Goal: Task Accomplishment & Management: Use online tool/utility

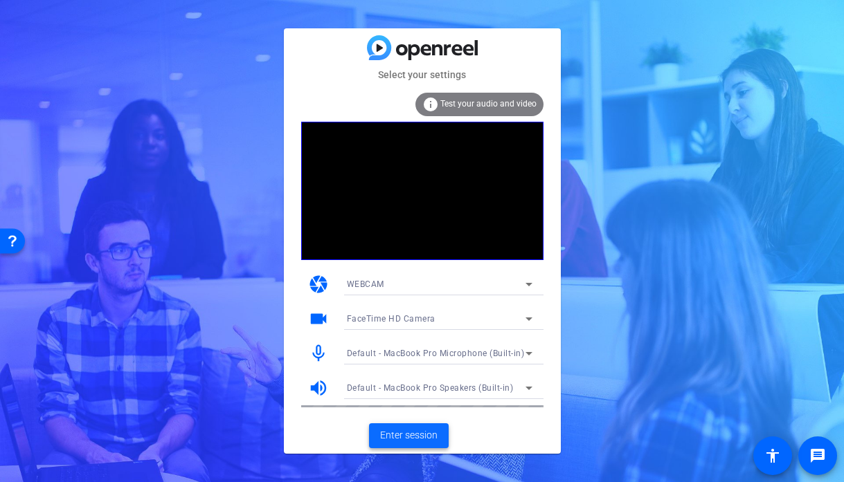
click at [422, 434] on span "Enter session" at bounding box center [408, 435] width 57 height 15
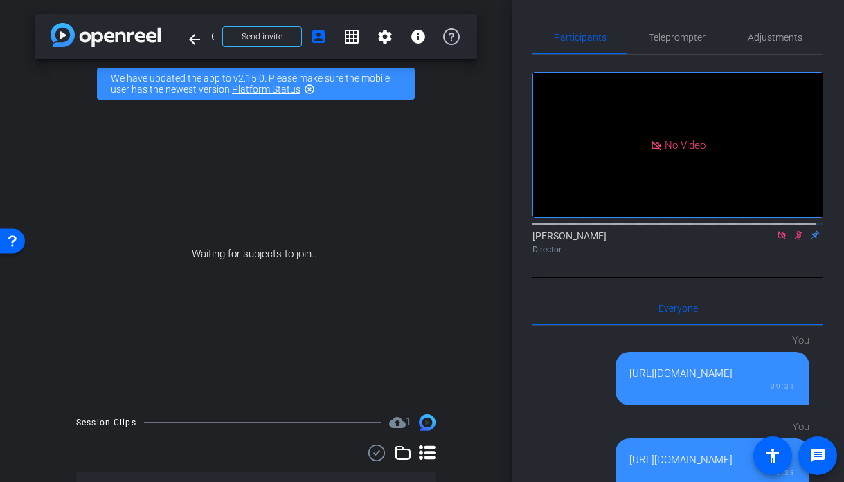
click at [795, 240] on icon at bounding box center [799, 235] width 8 height 9
click at [777, 239] on icon at bounding box center [781, 235] width 8 height 8
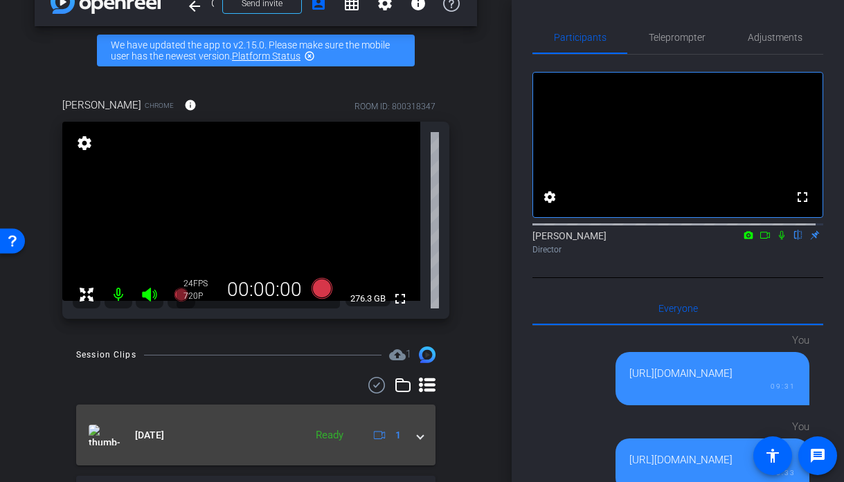
scroll to position [34, 0]
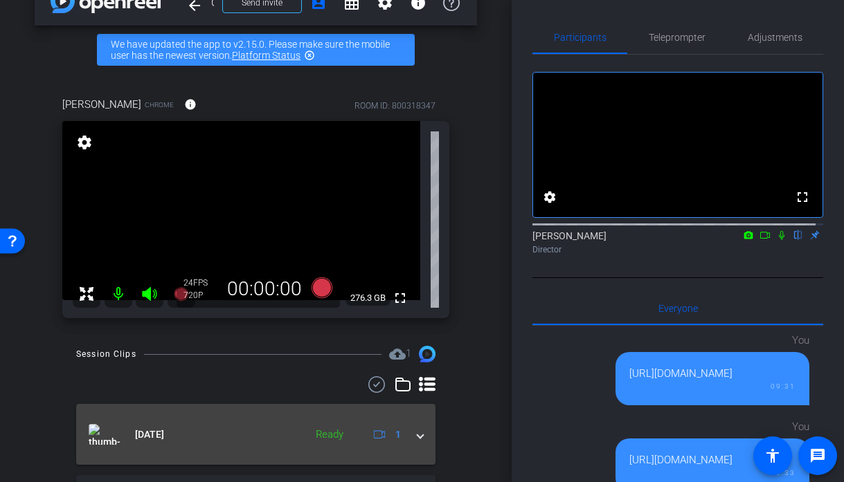
click at [417, 435] on span at bounding box center [420, 435] width 6 height 15
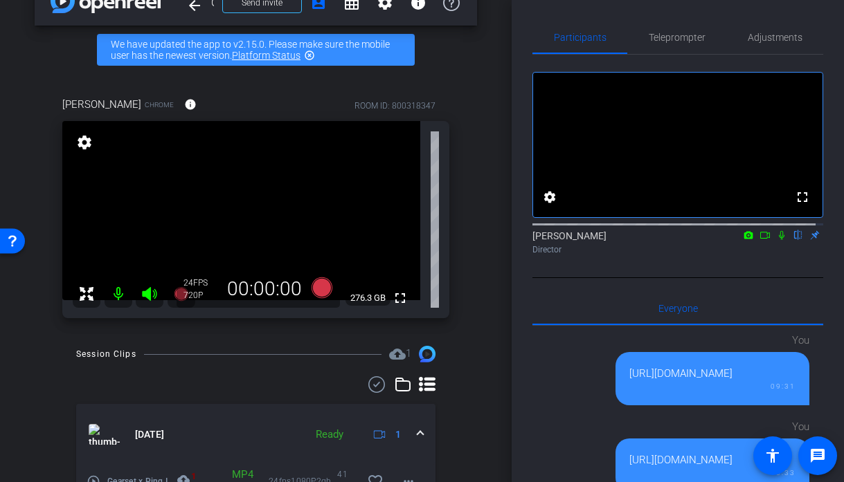
click at [417, 436] on span at bounding box center [420, 435] width 6 height 15
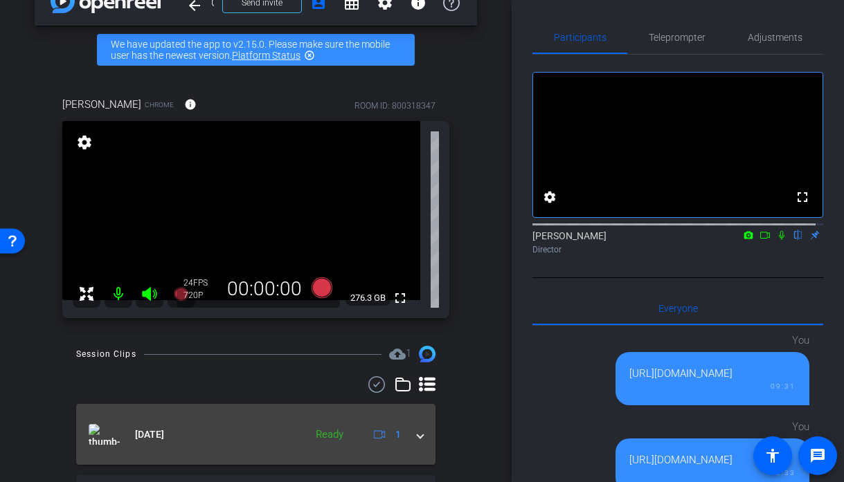
click at [417, 436] on span at bounding box center [420, 435] width 6 height 15
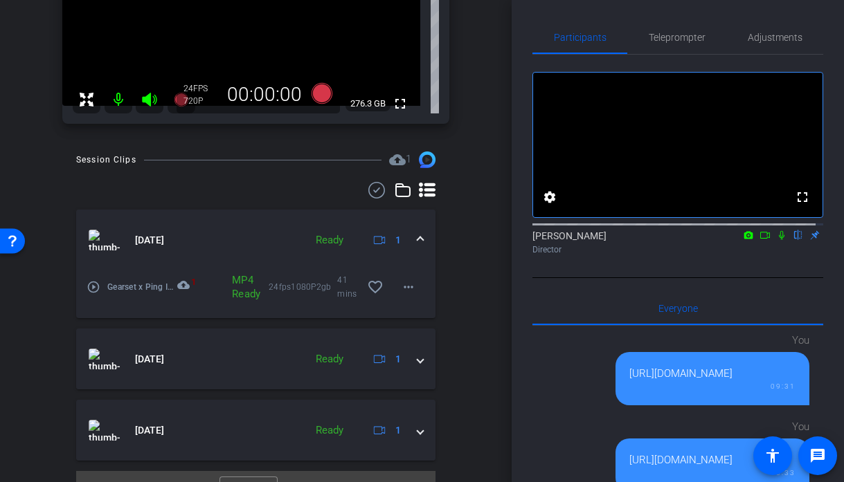
click at [417, 239] on span at bounding box center [420, 240] width 6 height 15
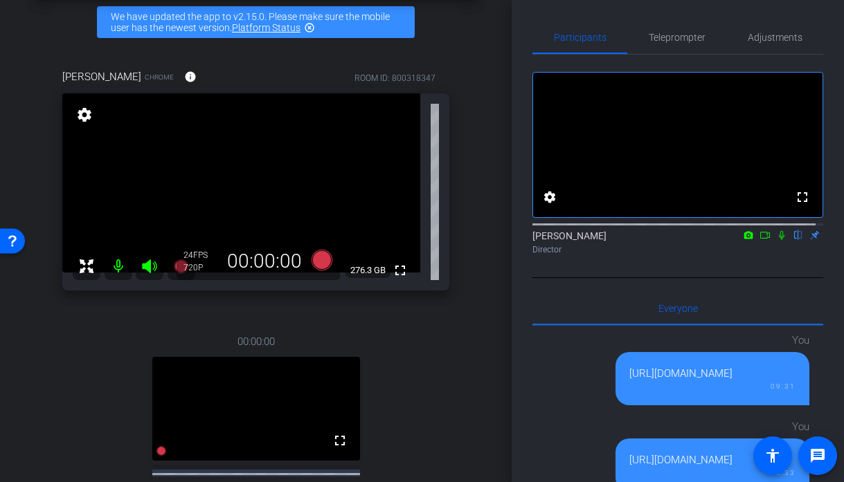
scroll to position [183, 0]
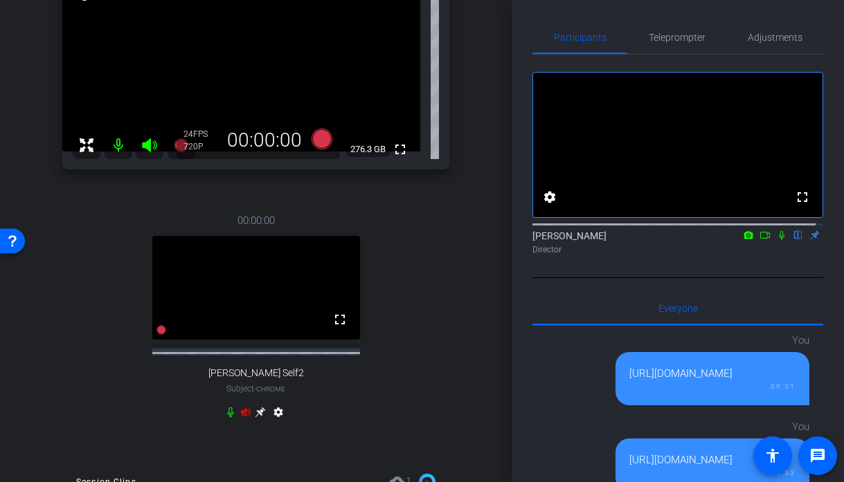
click at [243, 413] on icon at bounding box center [245, 412] width 11 height 11
click at [243, 411] on icon at bounding box center [245, 412] width 11 height 11
click at [240, 412] on icon at bounding box center [245, 412] width 11 height 11
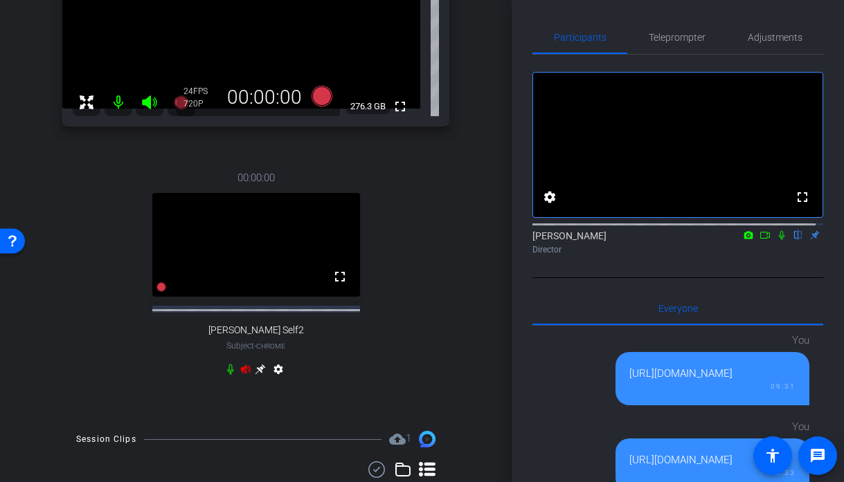
scroll to position [294, 0]
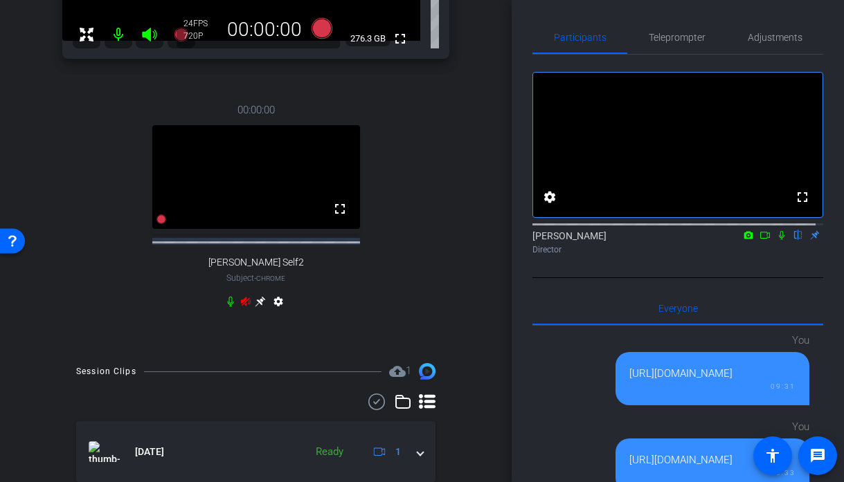
click at [240, 294] on div "00:00:00 fullscreen Marko Self2 Subject - Chrome settings" at bounding box center [255, 208] width 387 height 256
click at [241, 298] on icon at bounding box center [246, 301] width 10 height 9
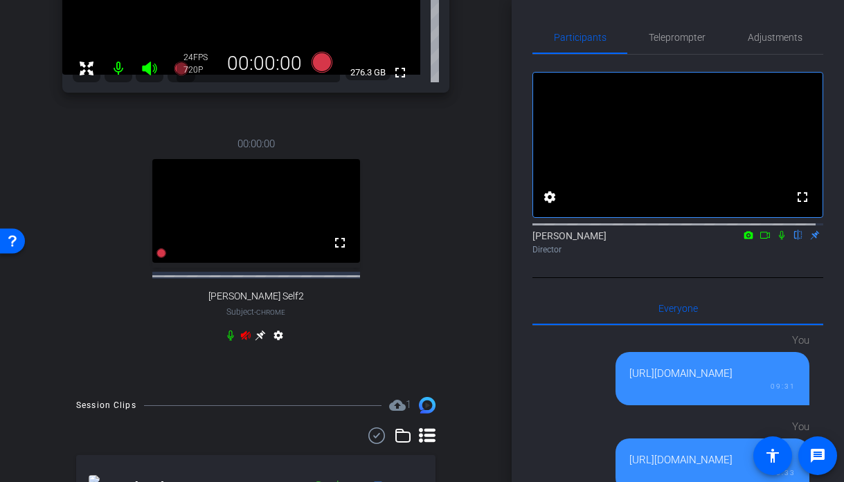
scroll to position [256, 0]
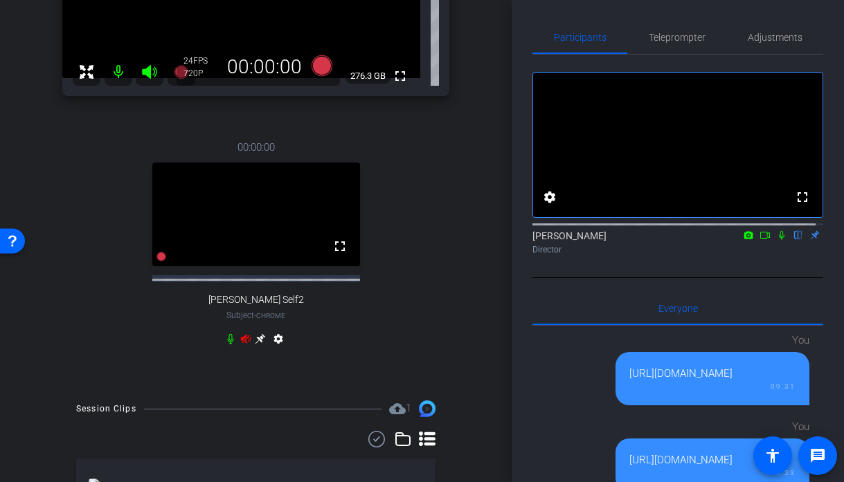
click at [241, 339] on icon at bounding box center [246, 338] width 10 height 9
click at [243, 342] on icon at bounding box center [245, 339] width 11 height 11
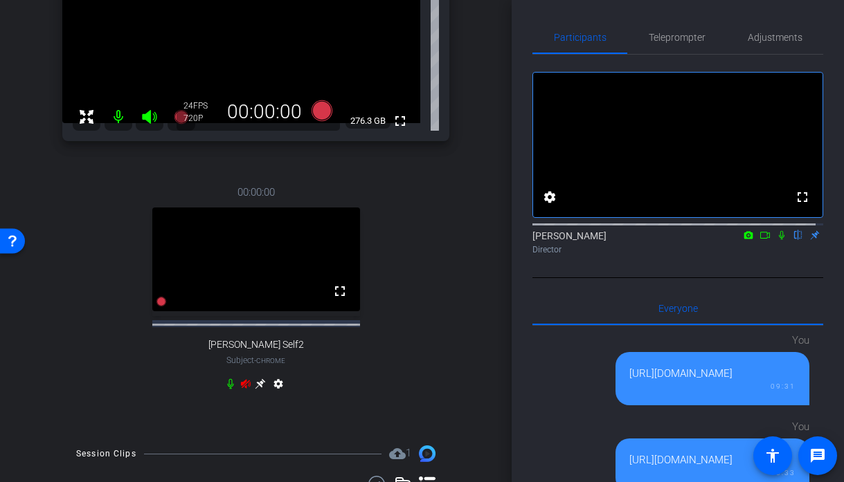
scroll to position [181, 0]
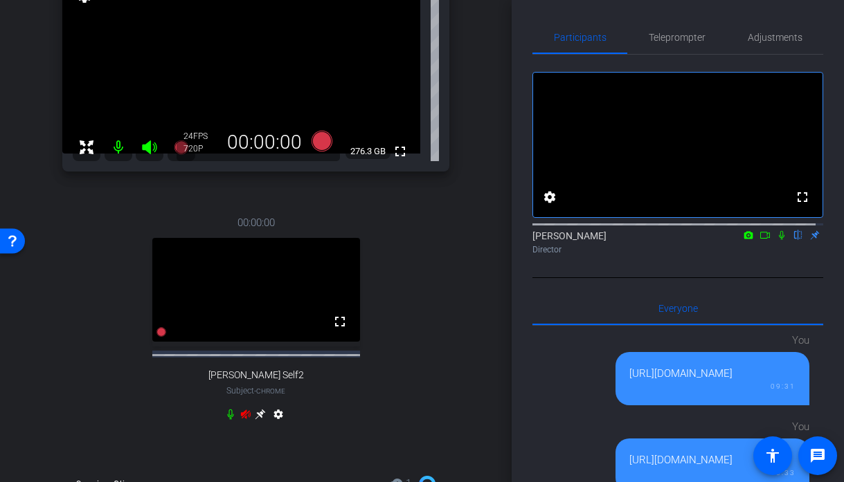
click at [242, 417] on icon at bounding box center [246, 414] width 10 height 9
click at [255, 414] on icon at bounding box center [260, 414] width 11 height 11
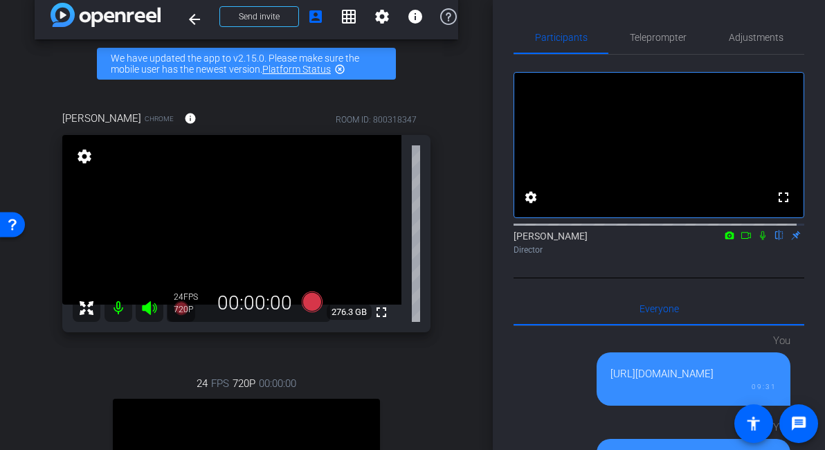
scroll to position [20, 0]
click at [268, 17] on span "Send invite" at bounding box center [259, 16] width 41 height 11
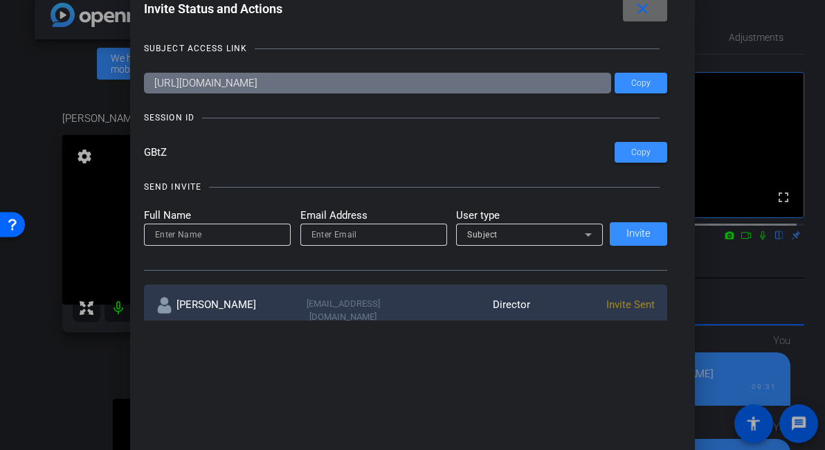
click at [651, 5] on mat-icon "close" at bounding box center [642, 9] width 17 height 17
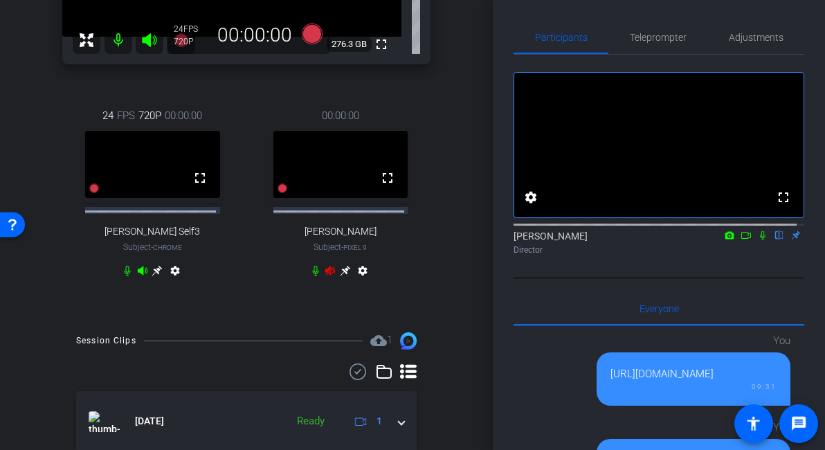
scroll to position [288, 0]
click at [325, 276] on icon at bounding box center [330, 271] width 10 height 9
click at [144, 274] on icon at bounding box center [142, 271] width 10 height 9
click at [325, 276] on icon at bounding box center [330, 271] width 10 height 9
click at [340, 269] on icon at bounding box center [345, 270] width 11 height 11
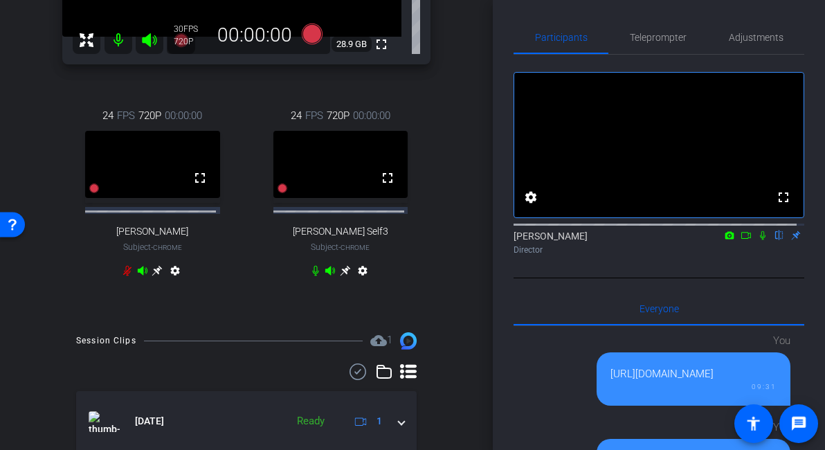
scroll to position [174, 0]
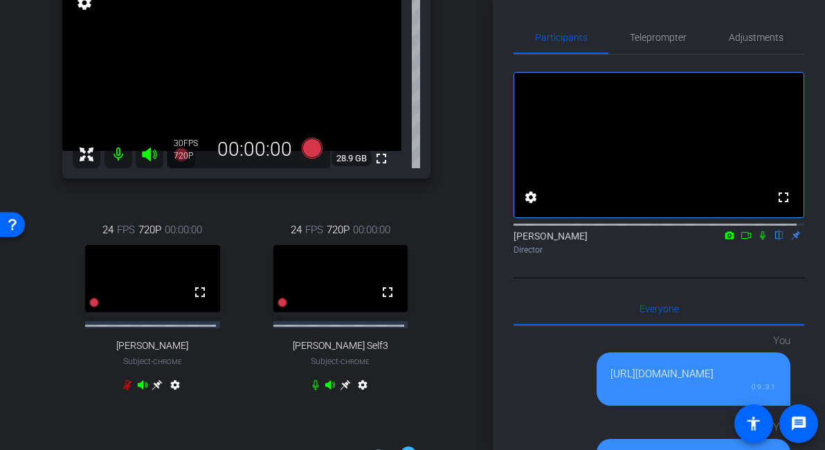
click at [310, 390] on icon at bounding box center [315, 384] width 11 height 11
click at [325, 390] on icon at bounding box center [330, 385] width 10 height 9
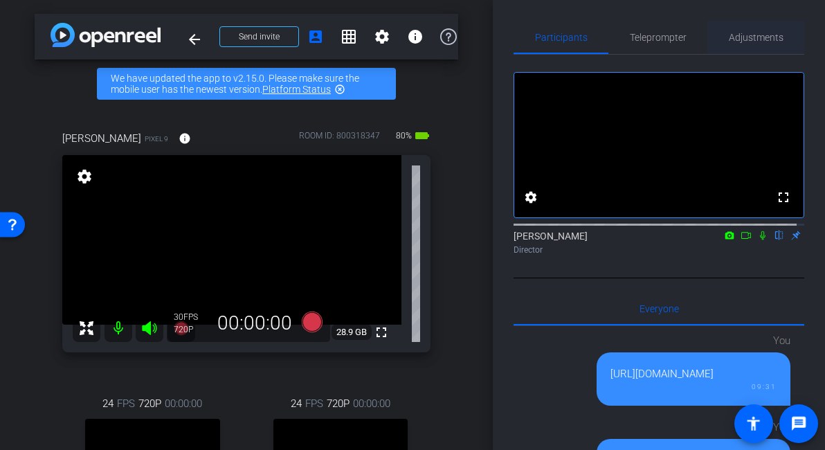
click at [757, 41] on span "Adjustments" at bounding box center [756, 38] width 55 height 10
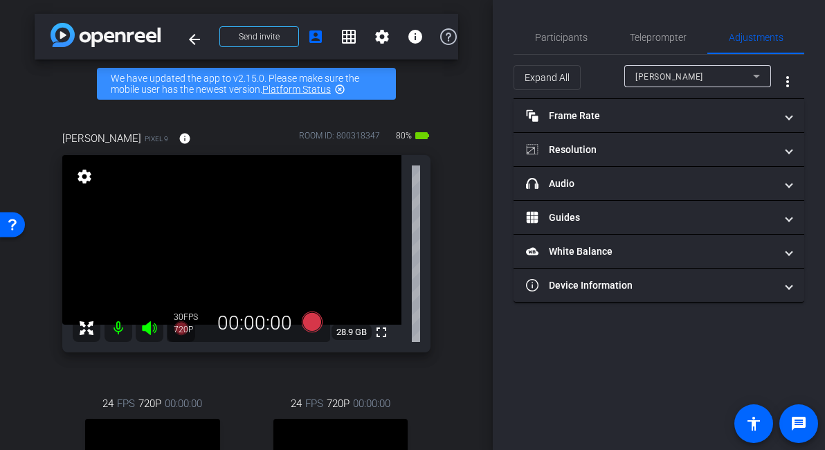
click at [712, 69] on div "[PERSON_NAME]" at bounding box center [694, 76] width 118 height 17
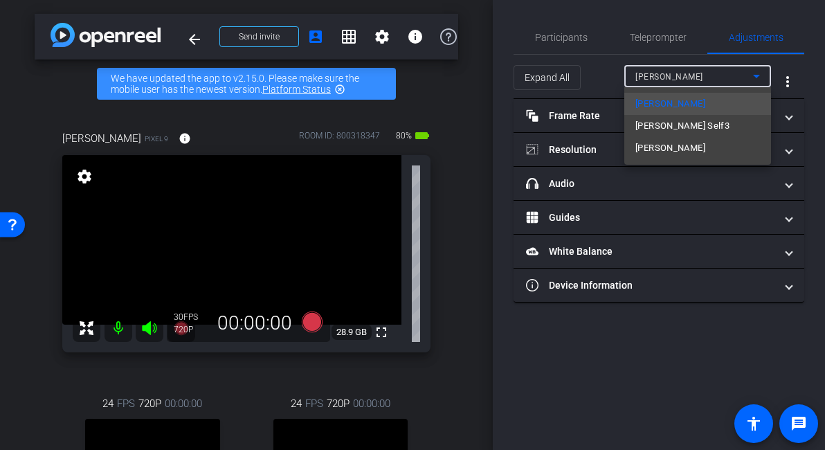
click at [682, 146] on mat-option "[PERSON_NAME]" at bounding box center [697, 148] width 147 height 22
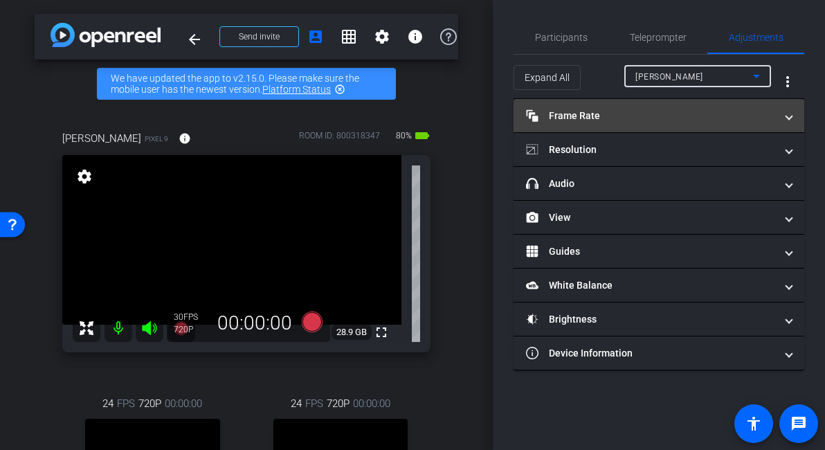
click at [687, 117] on mat-panel-title "Frame Rate Frame Rate" at bounding box center [650, 116] width 249 height 15
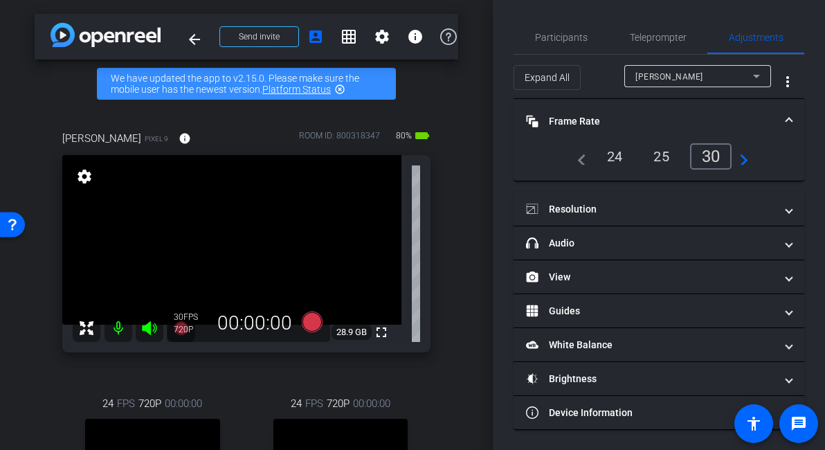
click at [611, 155] on div "24" at bounding box center [615, 157] width 37 height 24
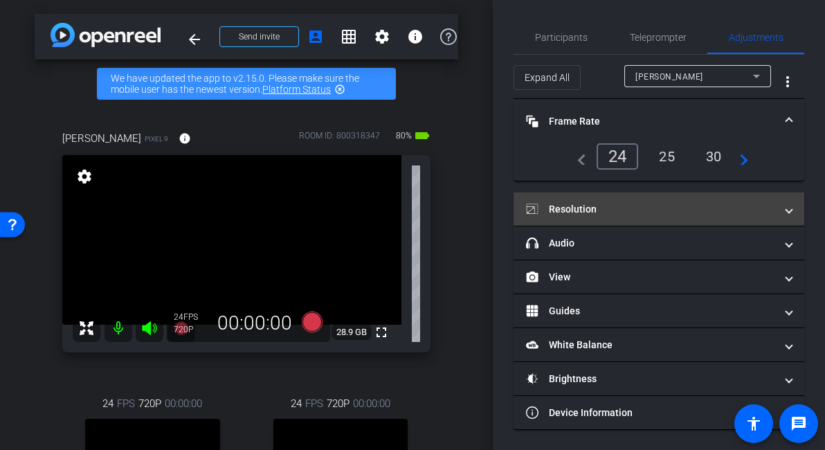
click at [622, 199] on mat-expansion-panel-header "Resolution" at bounding box center [659, 208] width 291 height 33
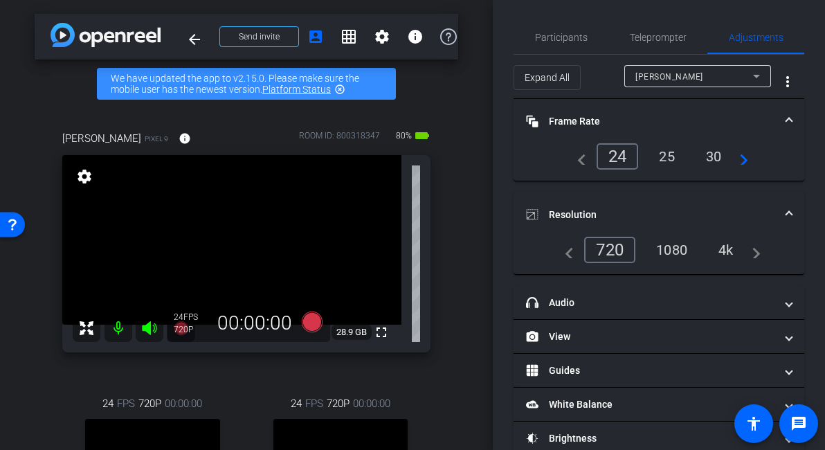
click at [673, 249] on div "1080" at bounding box center [672, 250] width 52 height 24
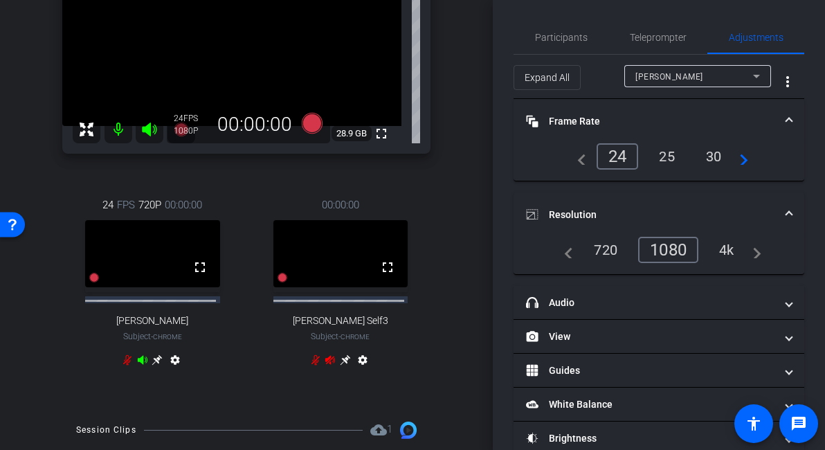
scroll to position [202, 0]
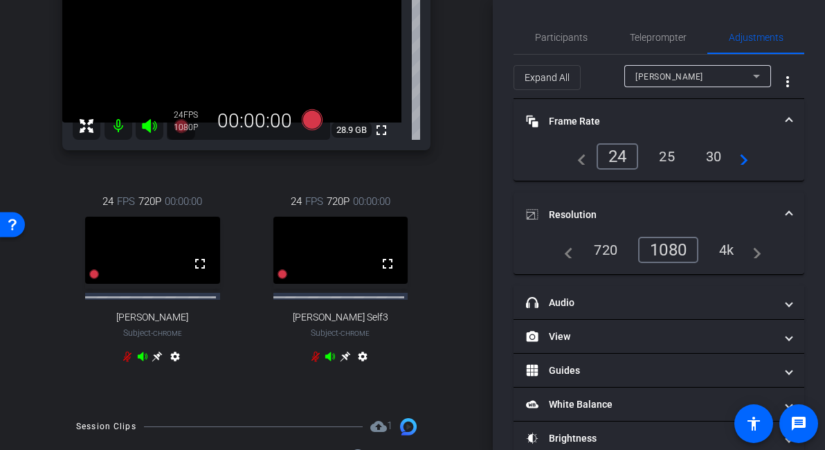
click at [127, 362] on icon at bounding box center [127, 356] width 11 height 11
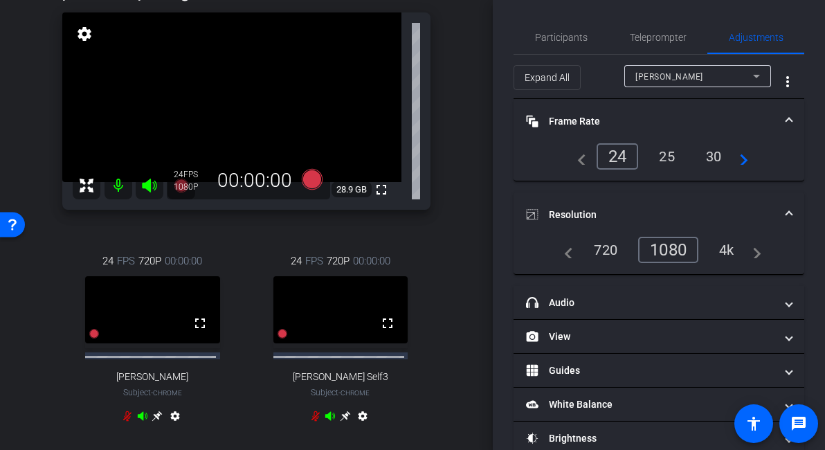
scroll to position [139, 0]
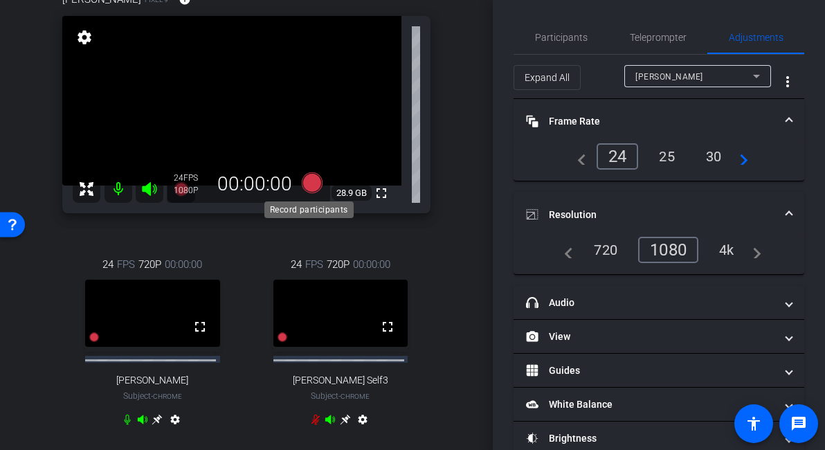
click at [309, 183] on icon at bounding box center [312, 182] width 21 height 21
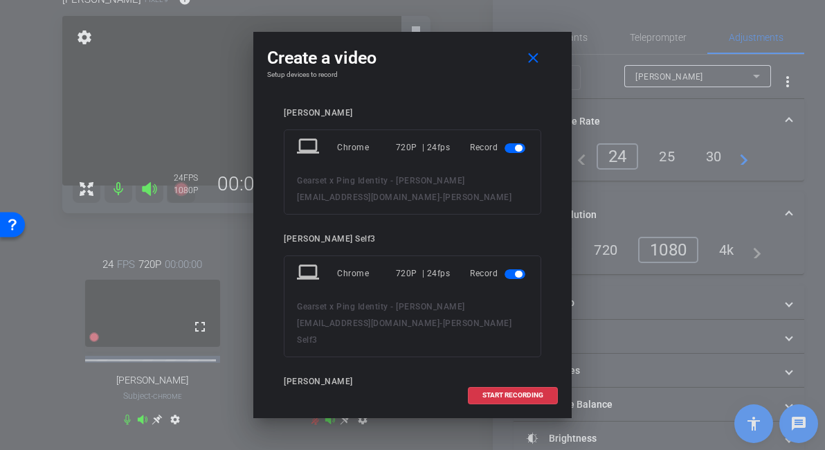
click at [515, 145] on span "button" at bounding box center [518, 148] width 7 height 7
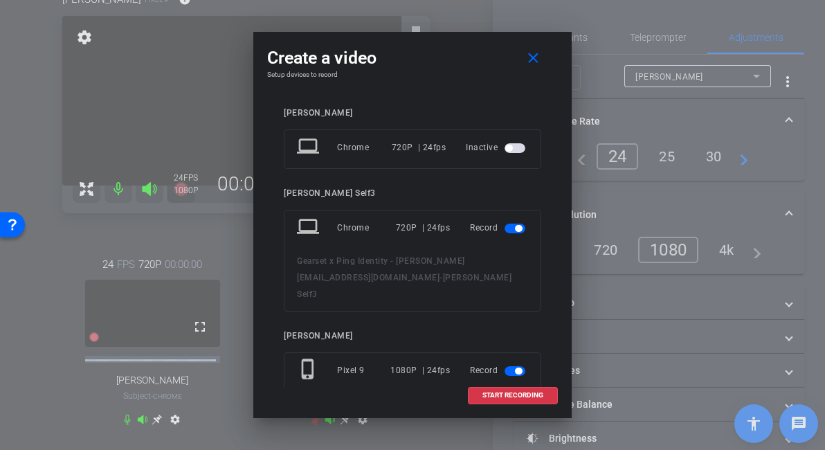
click at [515, 226] on span "button" at bounding box center [518, 228] width 7 height 7
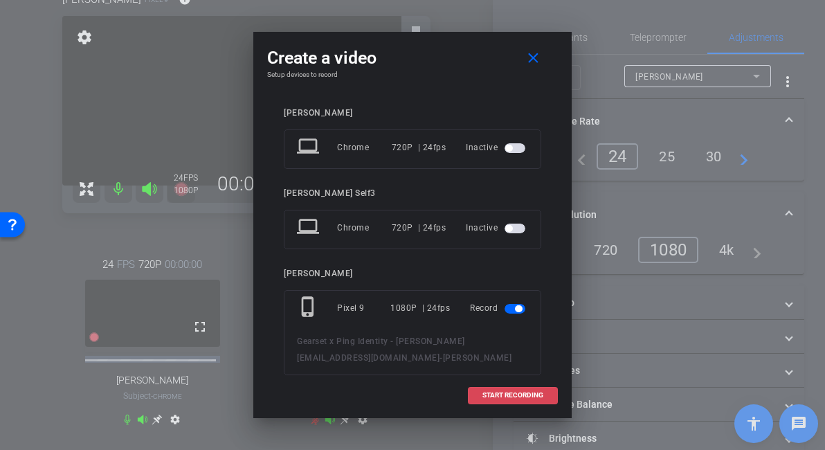
click at [500, 398] on span "START RECORDING" at bounding box center [512, 395] width 61 height 7
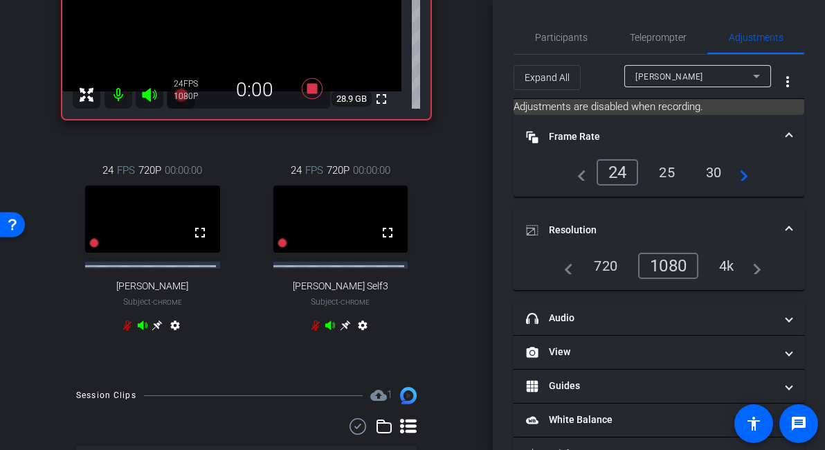
scroll to position [199, 0]
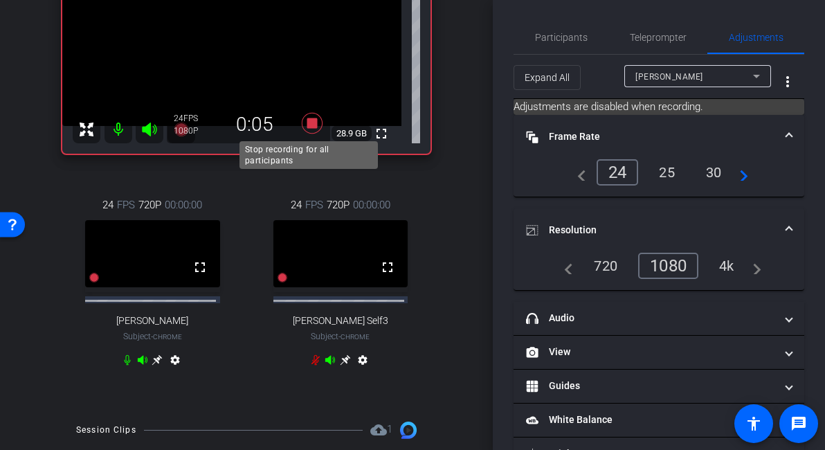
click at [309, 122] on icon at bounding box center [312, 123] width 21 height 21
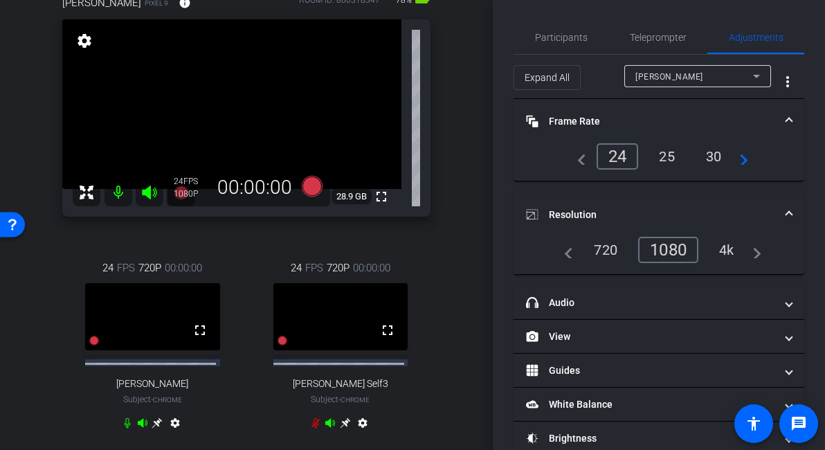
scroll to position [0, 0]
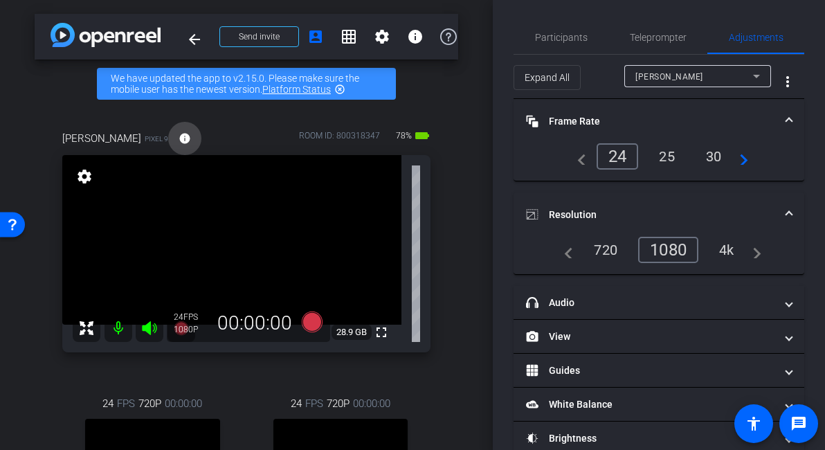
click at [179, 139] on mat-icon "info" at bounding box center [185, 138] width 12 height 12
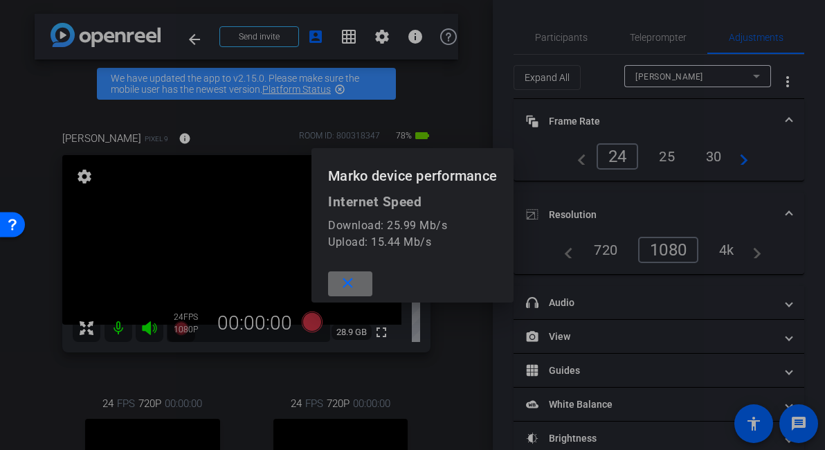
click at [350, 294] on span at bounding box center [350, 283] width 44 height 33
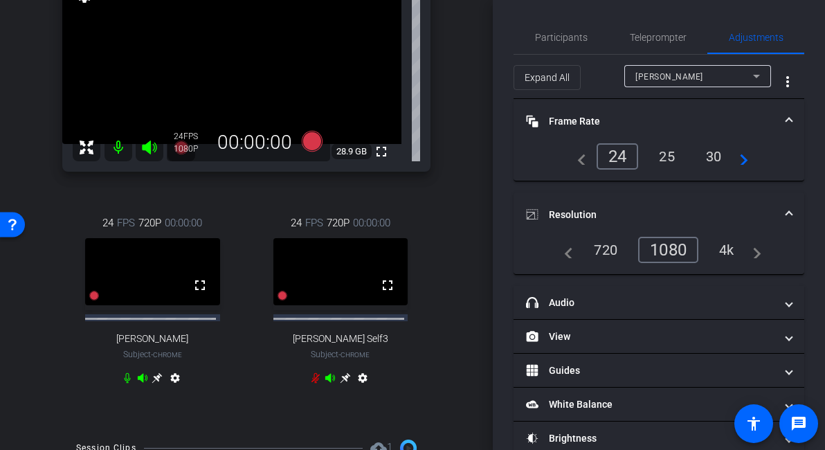
scroll to position [441, 0]
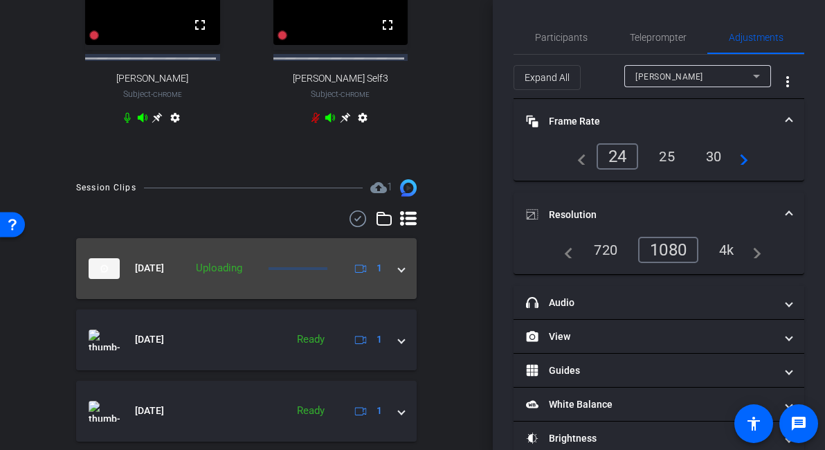
click at [399, 276] on span at bounding box center [402, 268] width 6 height 15
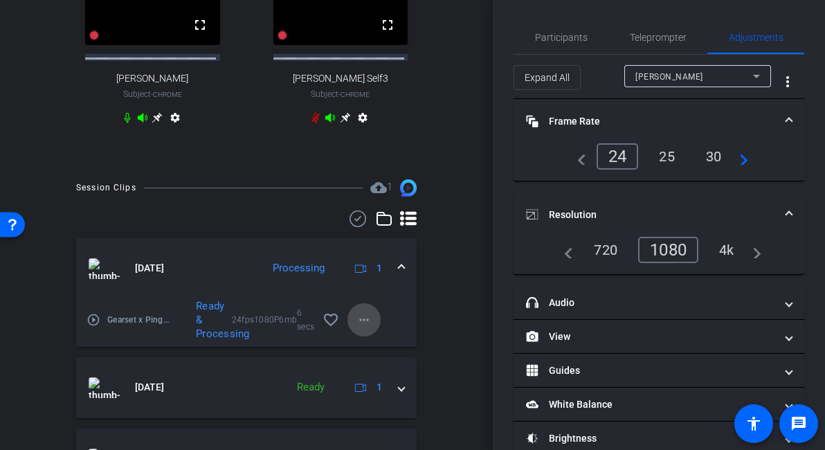
click at [358, 325] on mat-icon "more_horiz" at bounding box center [364, 320] width 17 height 17
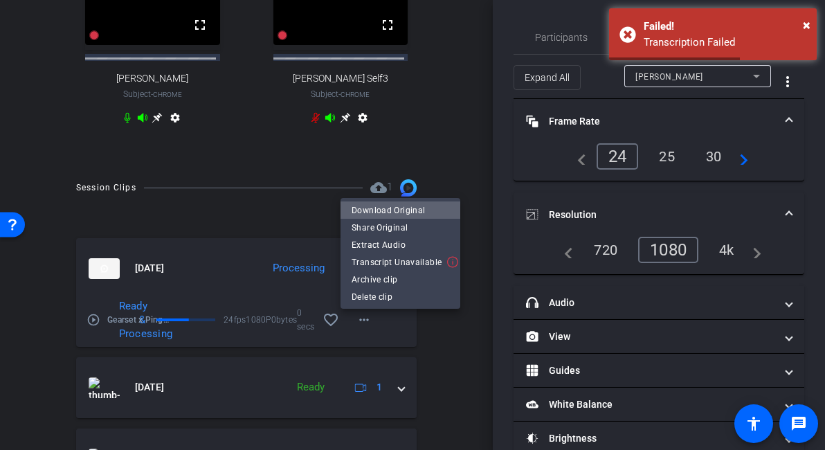
click at [413, 213] on span "Download Original" at bounding box center [401, 210] width 98 height 17
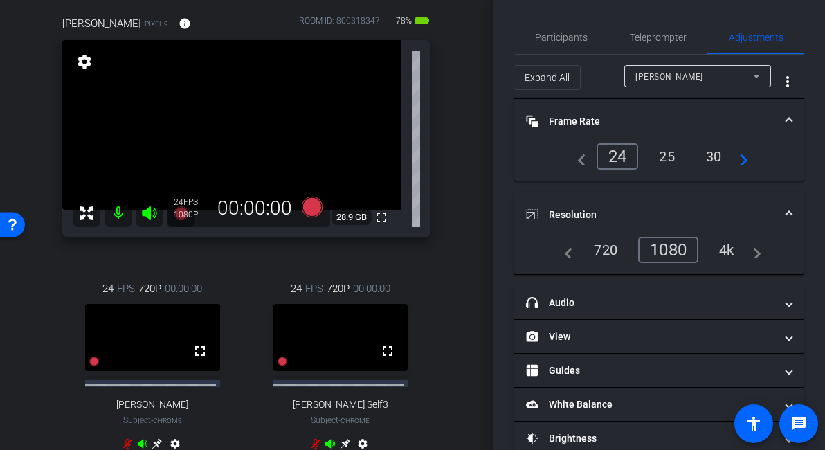
scroll to position [104, 0]
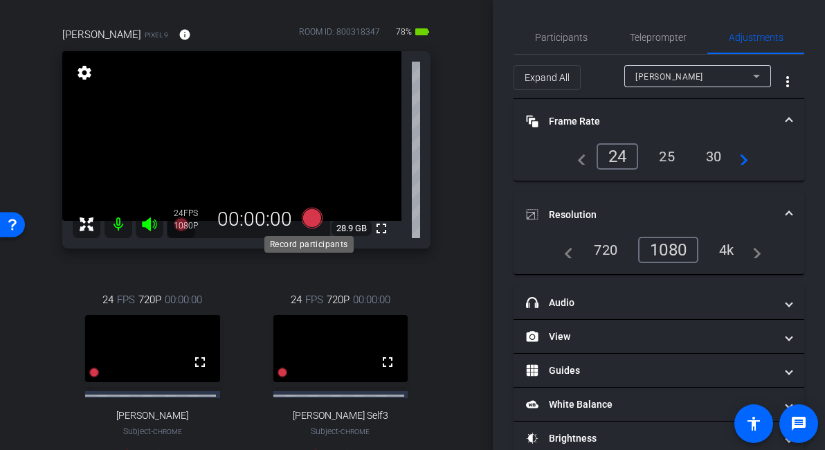
click at [311, 217] on icon at bounding box center [312, 218] width 21 height 21
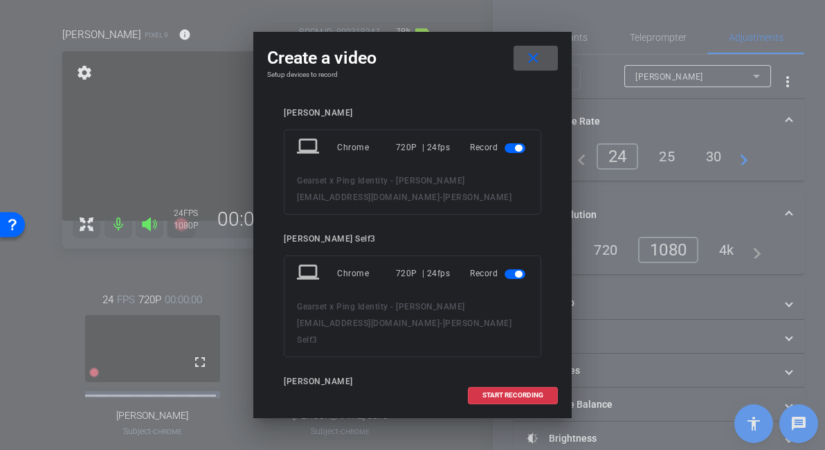
click at [515, 145] on span "button" at bounding box center [515, 148] width 21 height 10
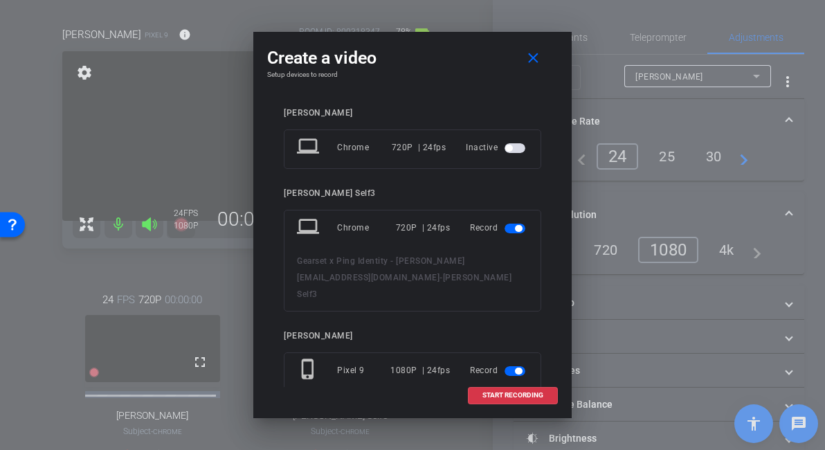
click at [515, 229] on span "button" at bounding box center [518, 228] width 7 height 7
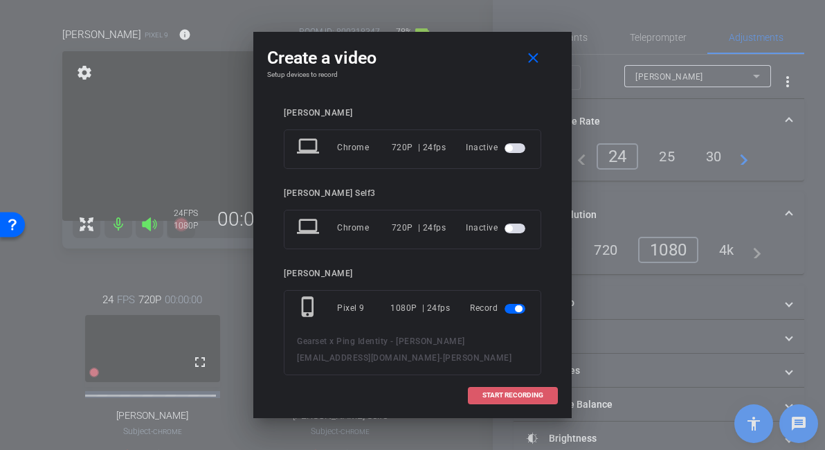
click at [514, 396] on span "START RECORDING" at bounding box center [512, 395] width 61 height 7
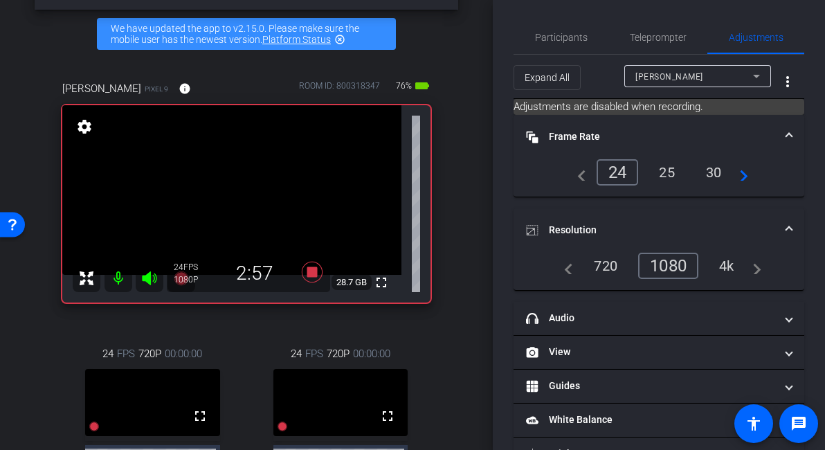
scroll to position [50, 0]
click at [309, 274] on icon at bounding box center [312, 272] width 21 height 21
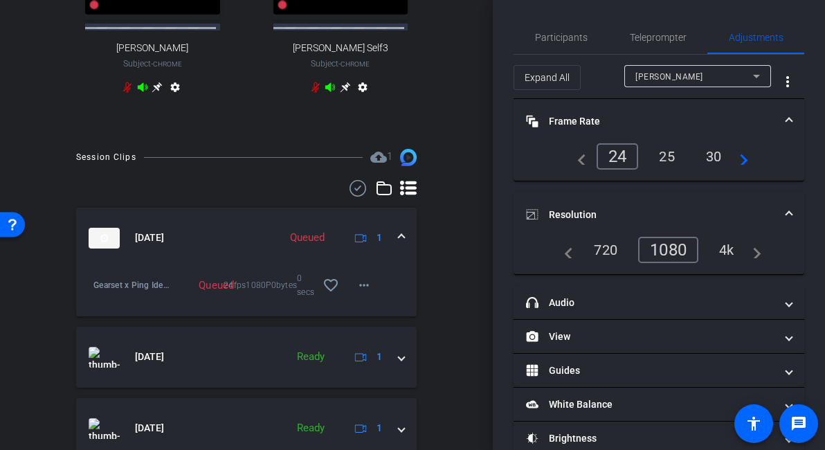
scroll to position [475, 0]
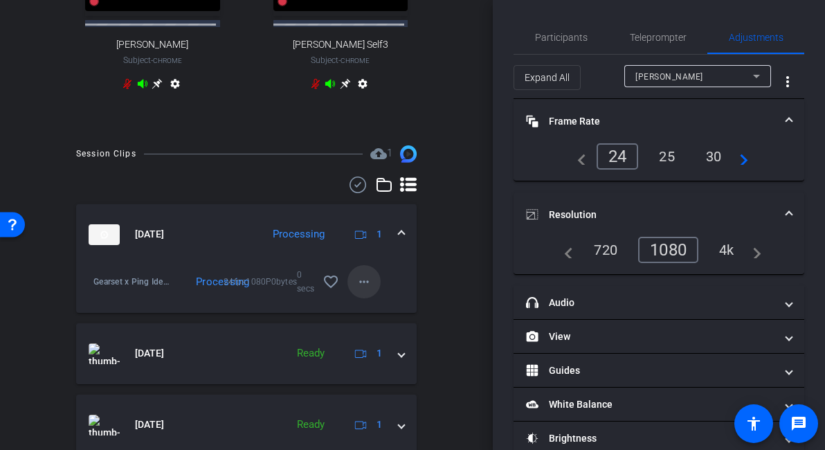
click at [357, 285] on mat-icon "more_horiz" at bounding box center [364, 281] width 17 height 17
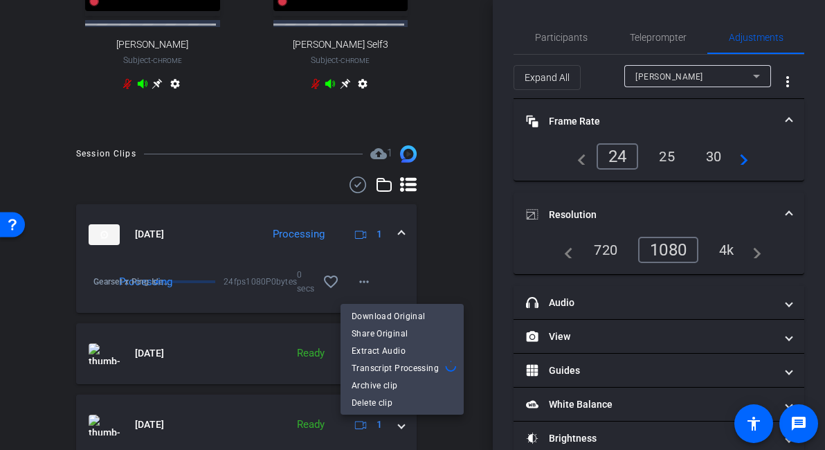
click at [440, 280] on div at bounding box center [412, 225] width 825 height 450
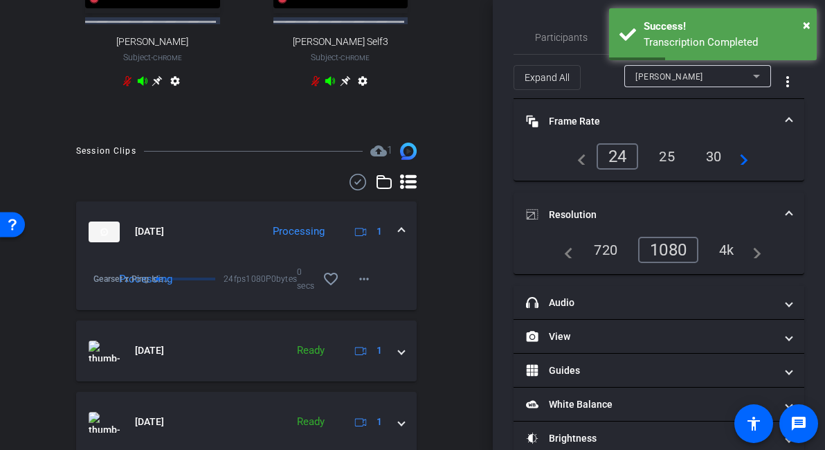
scroll to position [478, 0]
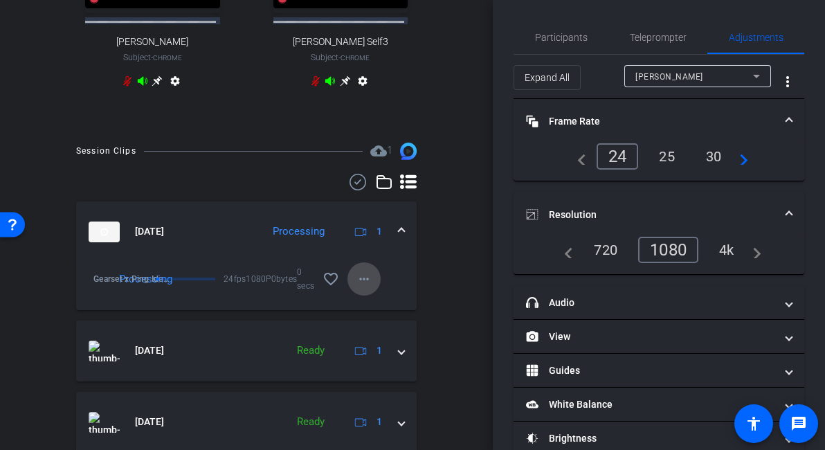
click at [356, 283] on mat-icon "more_horiz" at bounding box center [364, 279] width 17 height 17
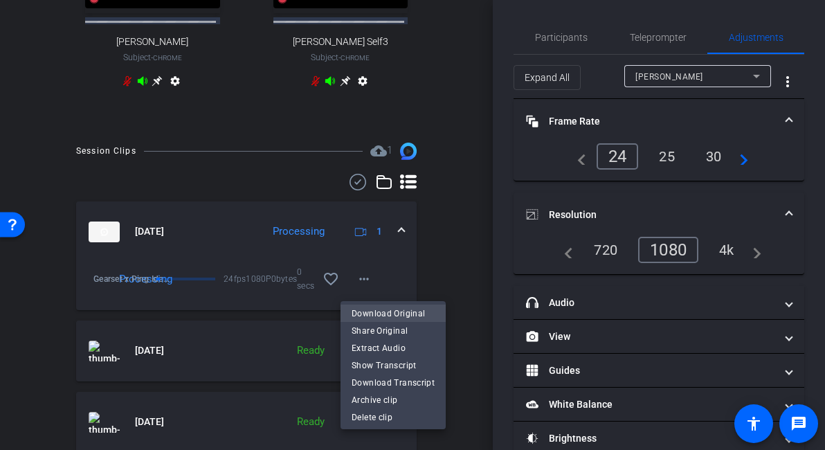
click at [408, 310] on span "Download Original" at bounding box center [393, 313] width 83 height 17
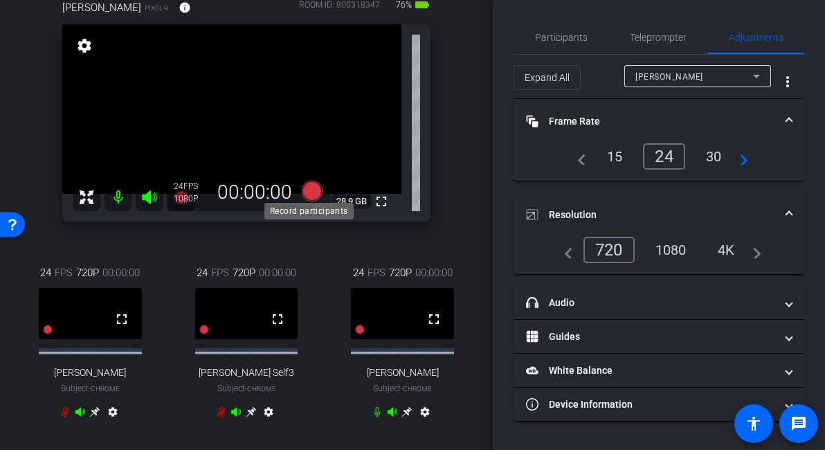
scroll to position [123, 0]
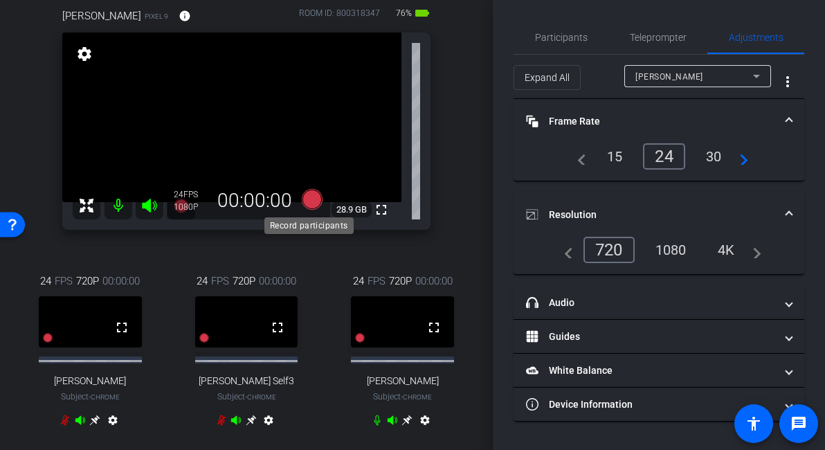
click at [307, 197] on icon at bounding box center [312, 199] width 21 height 21
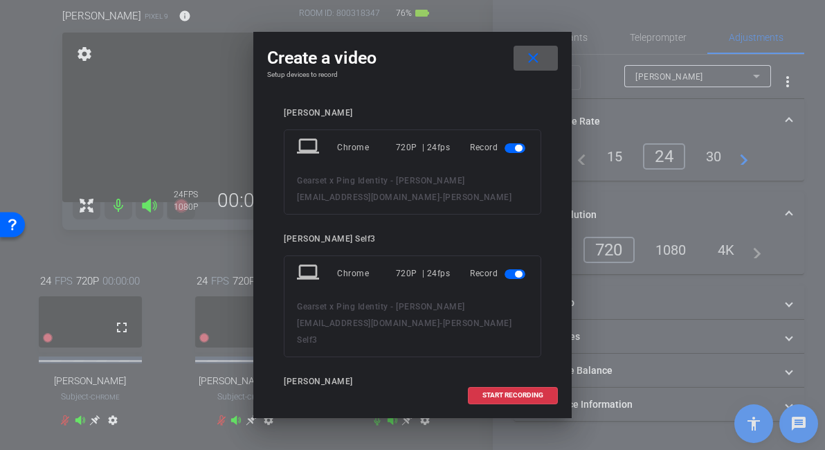
click at [539, 52] on mat-icon "close" at bounding box center [533, 58] width 17 height 17
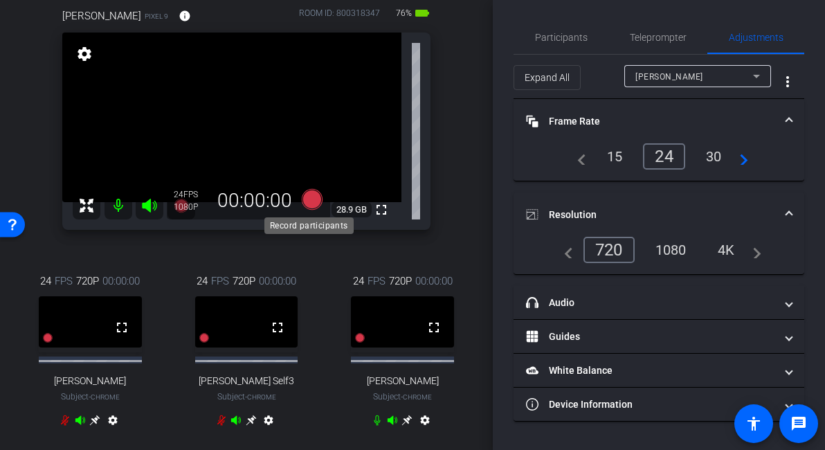
click at [296, 201] on icon at bounding box center [312, 199] width 33 height 25
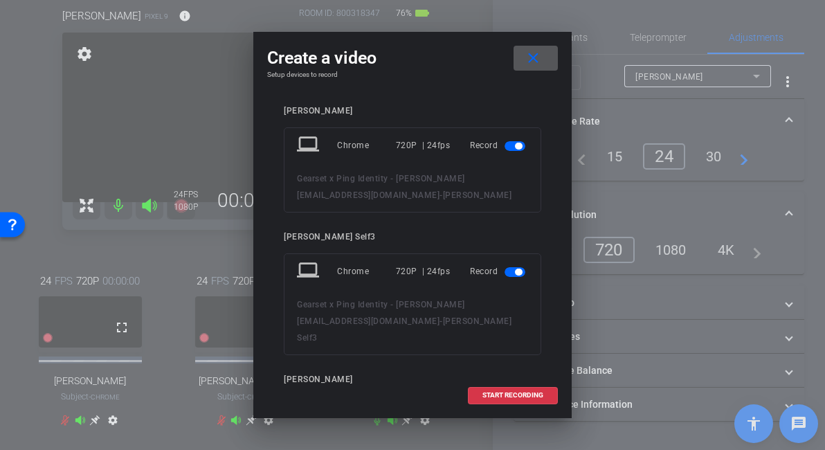
scroll to position [3, 0]
click at [505, 145] on span "button" at bounding box center [515, 146] width 21 height 10
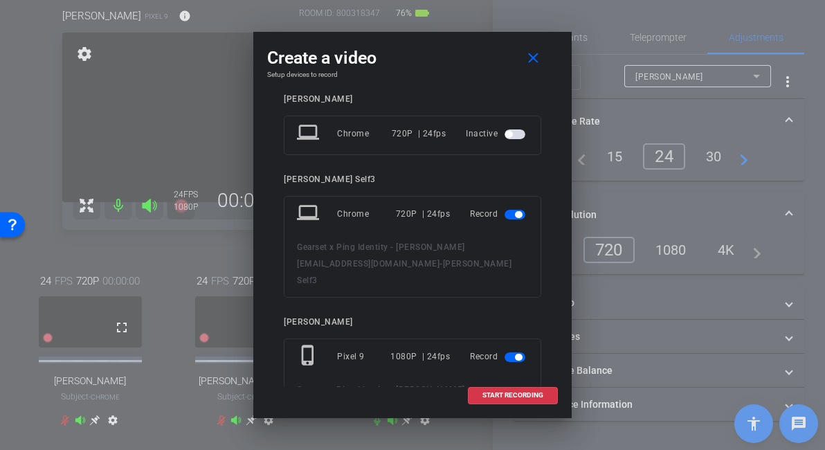
scroll to position [26, 0]
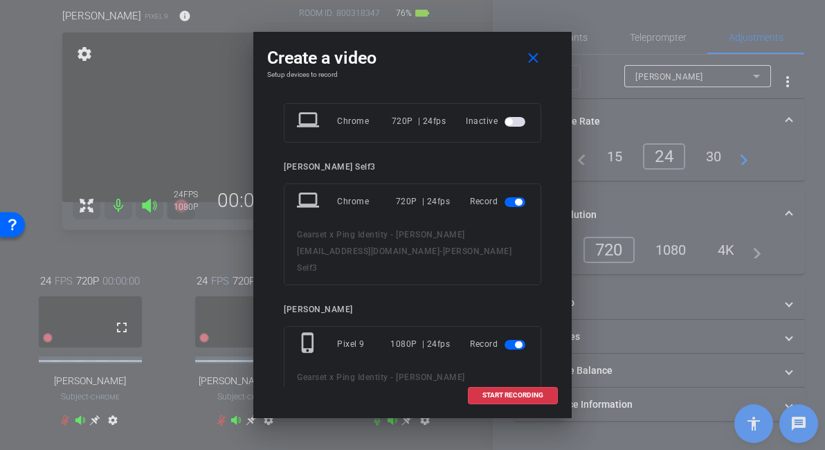
click at [505, 201] on span "button" at bounding box center [515, 202] width 21 height 10
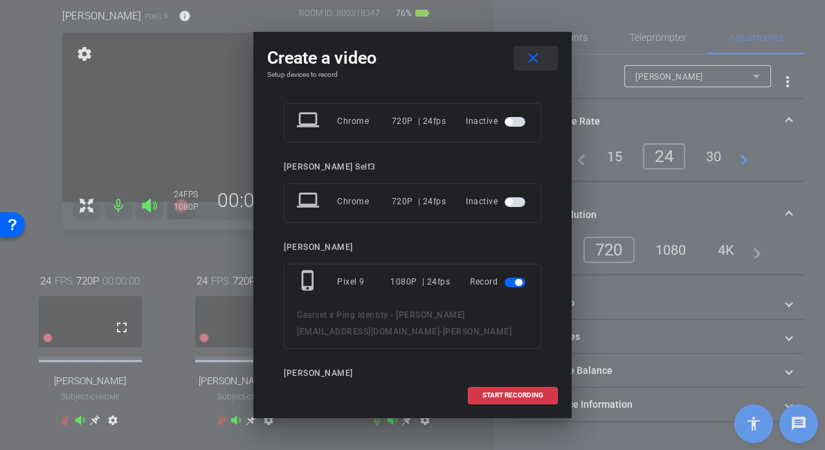
click at [530, 55] on mat-icon "close" at bounding box center [533, 58] width 17 height 17
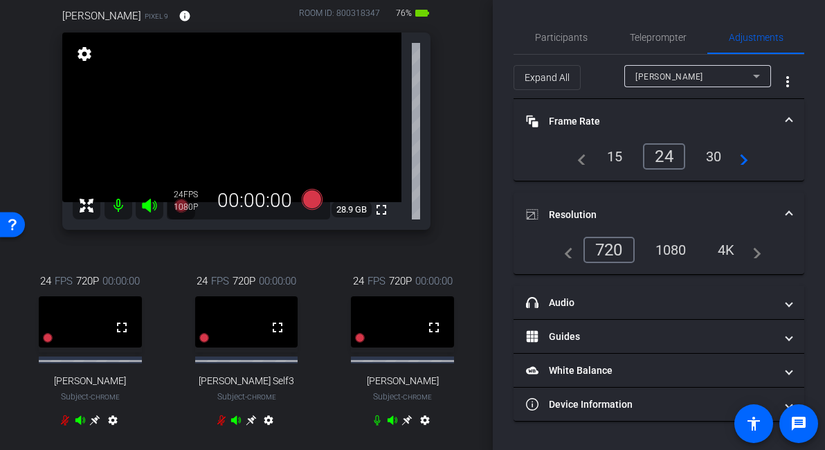
click at [699, 80] on div "[PERSON_NAME]" at bounding box center [694, 76] width 118 height 17
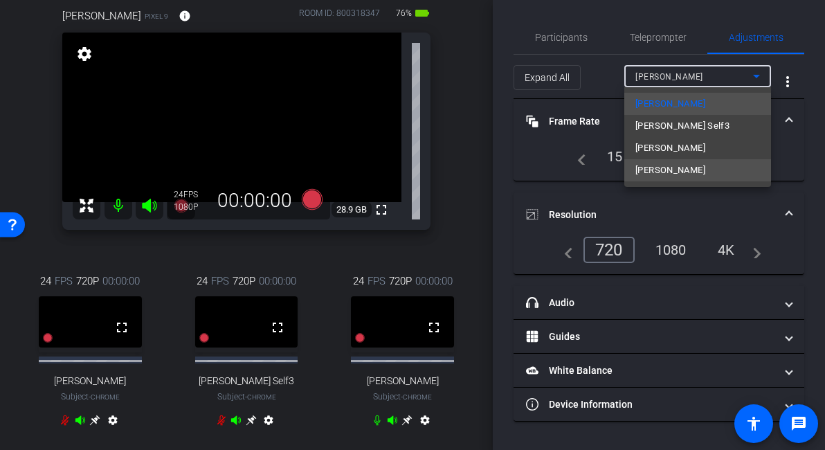
click at [678, 170] on span "[PERSON_NAME]" at bounding box center [670, 170] width 70 height 17
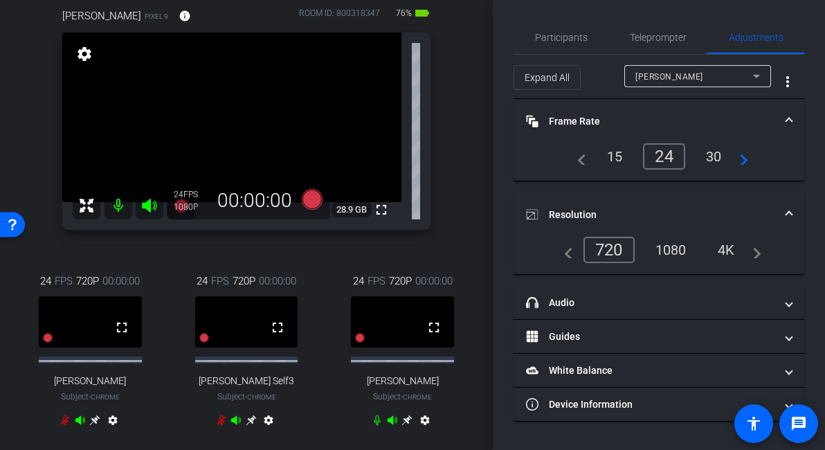
click at [673, 249] on div "1080" at bounding box center [671, 250] width 52 height 24
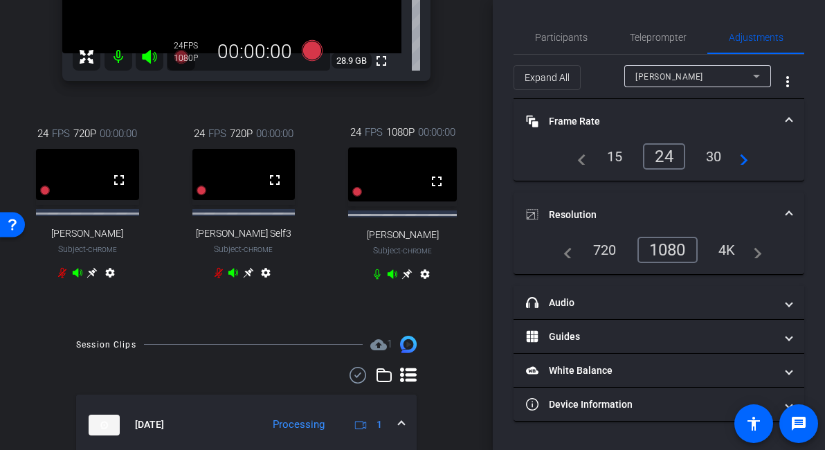
scroll to position [200, 0]
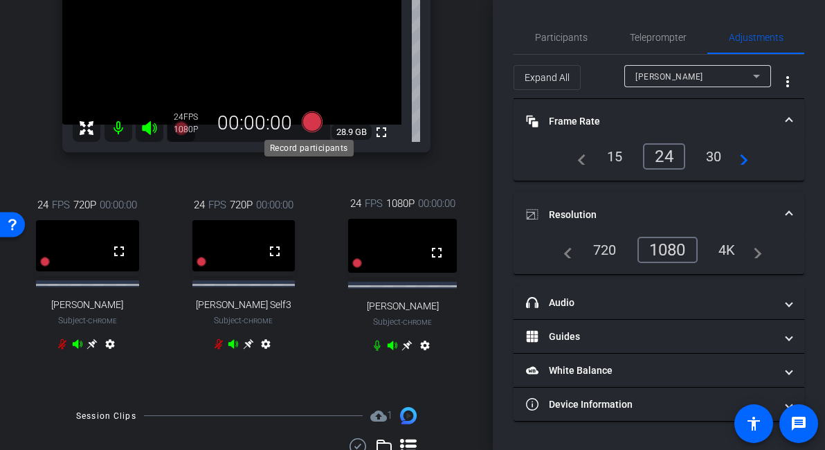
click at [314, 120] on icon at bounding box center [312, 121] width 21 height 21
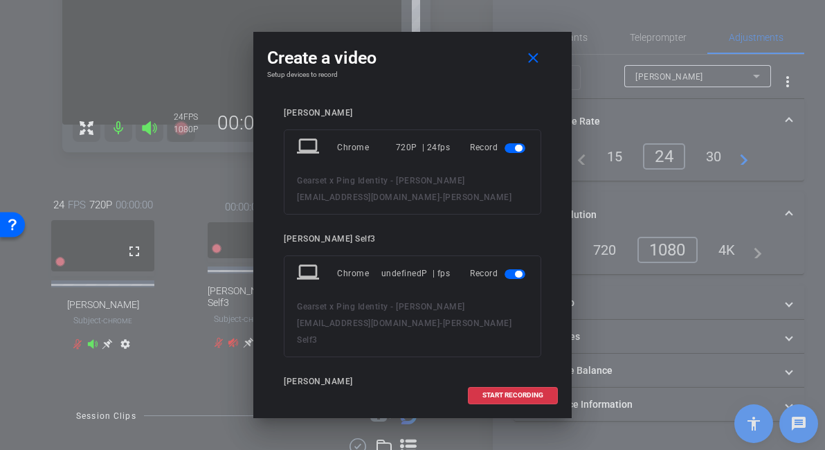
click at [509, 152] on span "button" at bounding box center [515, 148] width 21 height 10
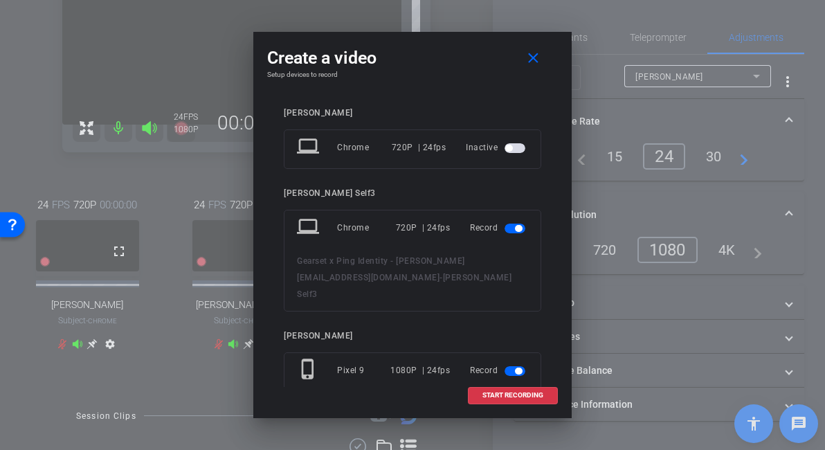
click at [515, 229] on span "button" at bounding box center [518, 228] width 7 height 7
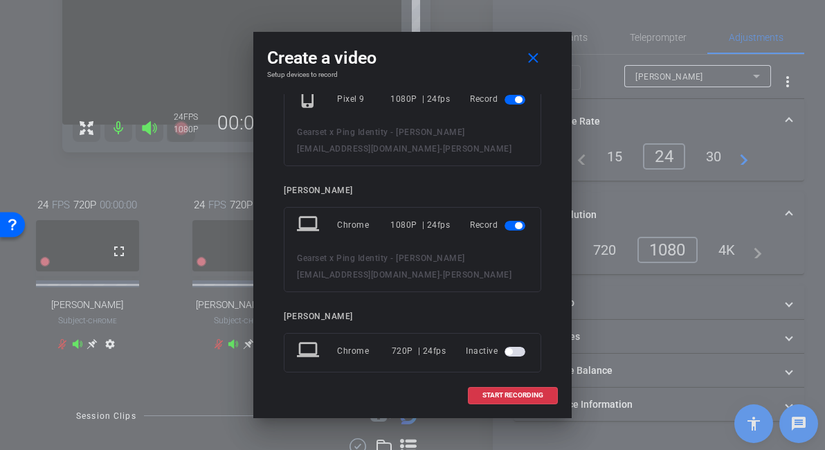
scroll to position [211, 0]
click at [509, 390] on span at bounding box center [513, 395] width 89 height 33
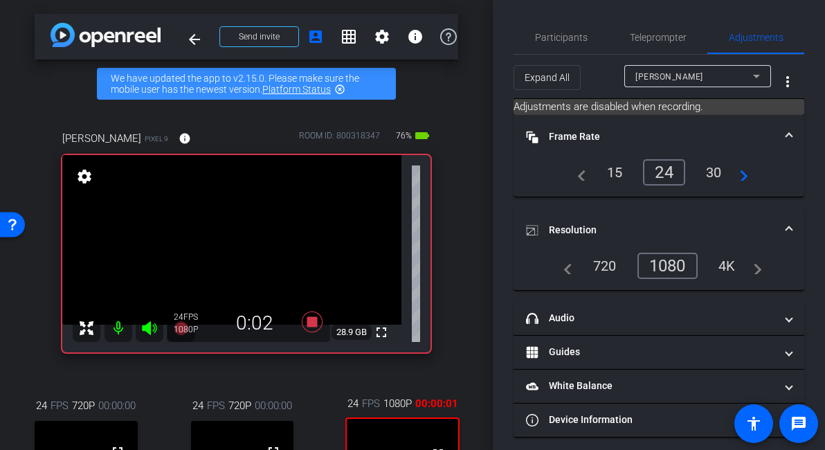
scroll to position [105, 0]
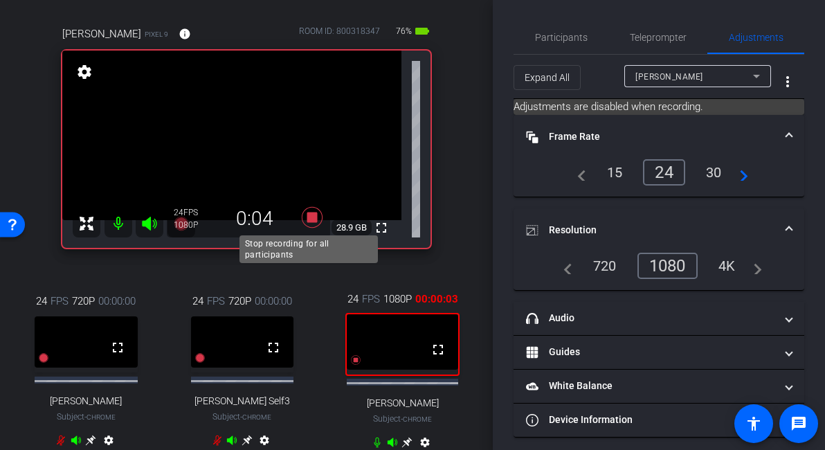
click at [310, 219] on icon at bounding box center [312, 217] width 21 height 21
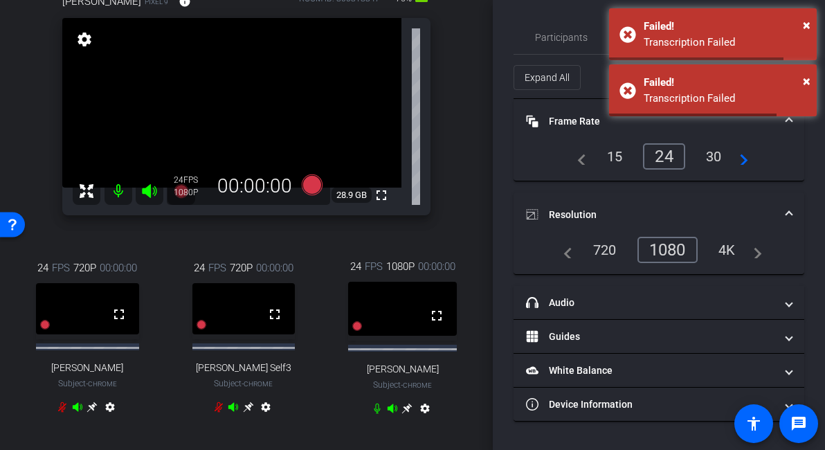
scroll to position [80, 0]
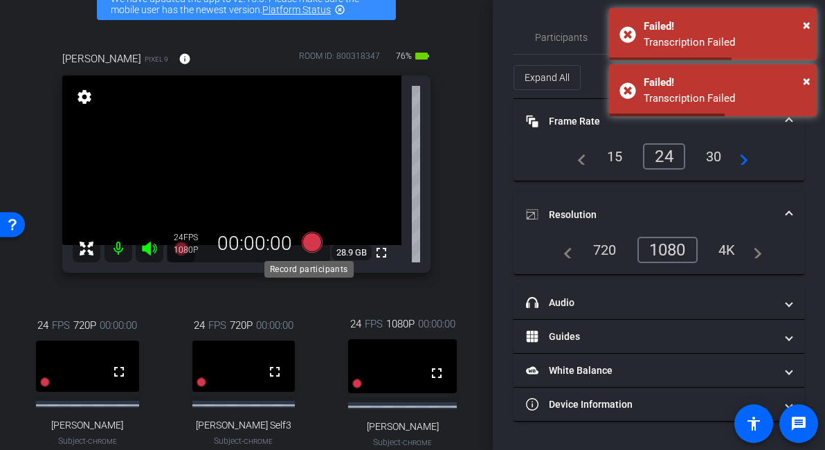
click at [313, 244] on icon at bounding box center [312, 242] width 21 height 21
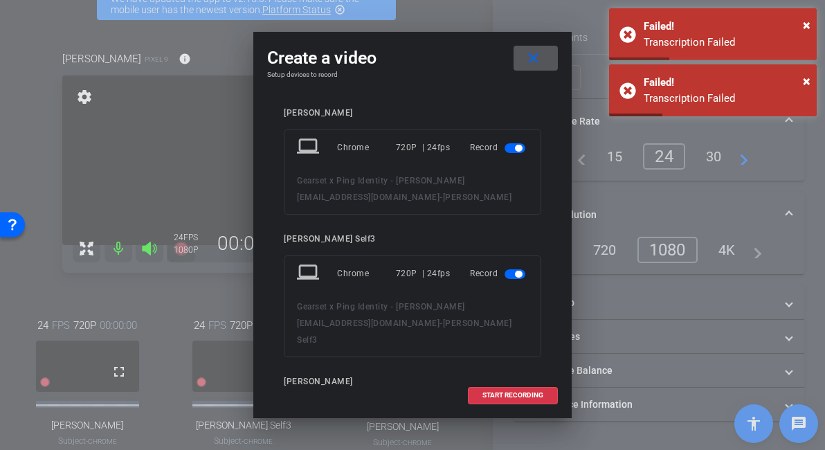
click at [515, 148] on span "button" at bounding box center [518, 148] width 7 height 7
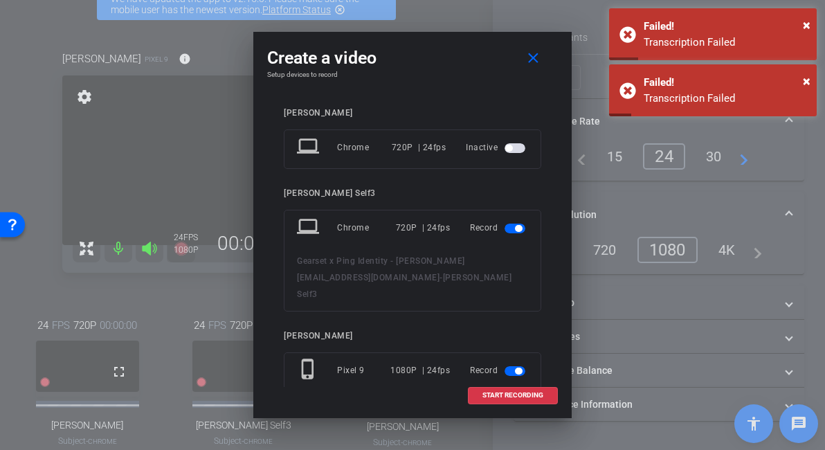
click at [505, 224] on span "button" at bounding box center [515, 229] width 21 height 10
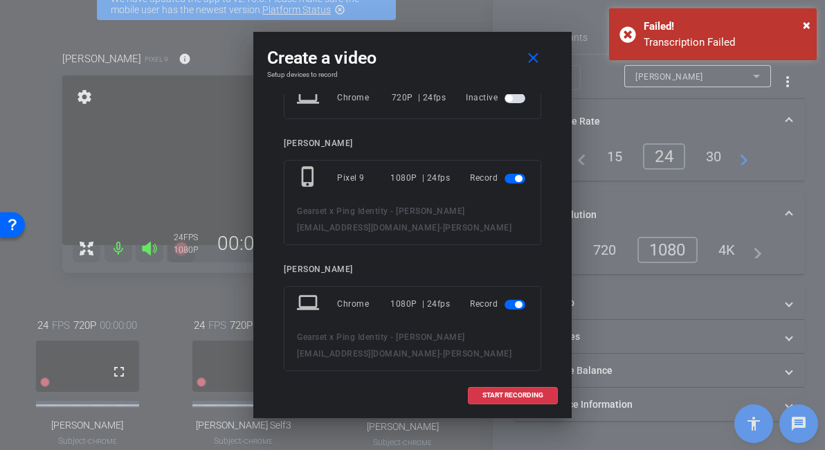
scroll to position [189, 0]
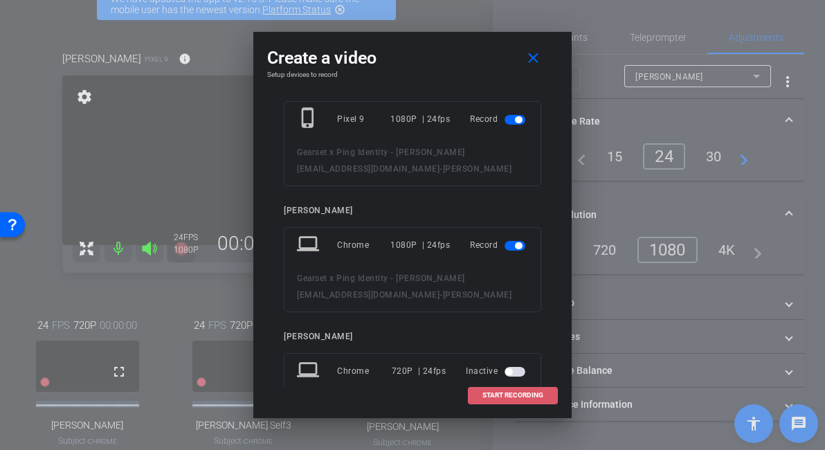
click at [512, 397] on span "START RECORDING" at bounding box center [512, 395] width 61 height 7
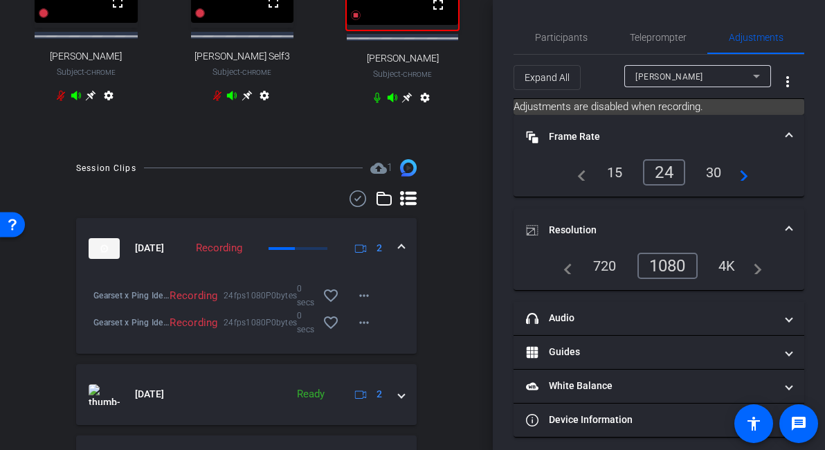
scroll to position [557, 0]
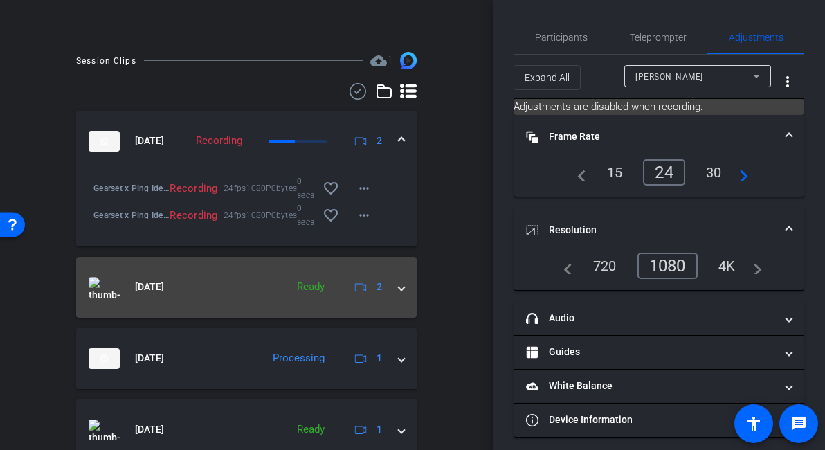
click at [399, 294] on span at bounding box center [402, 287] width 6 height 15
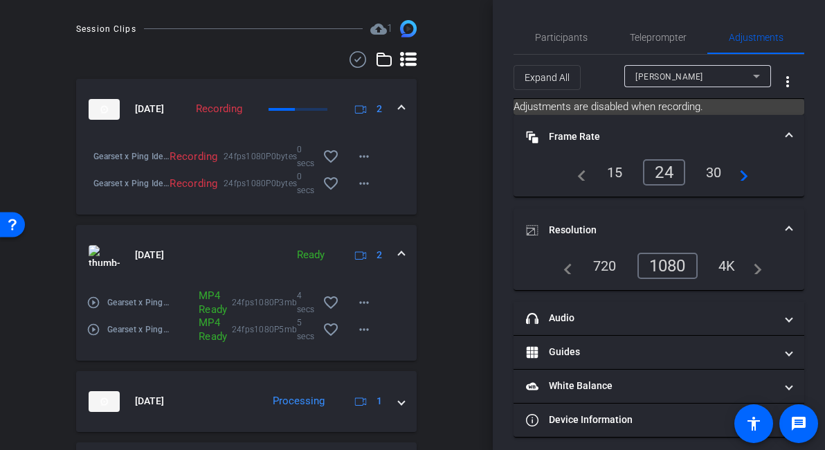
scroll to position [667, 0]
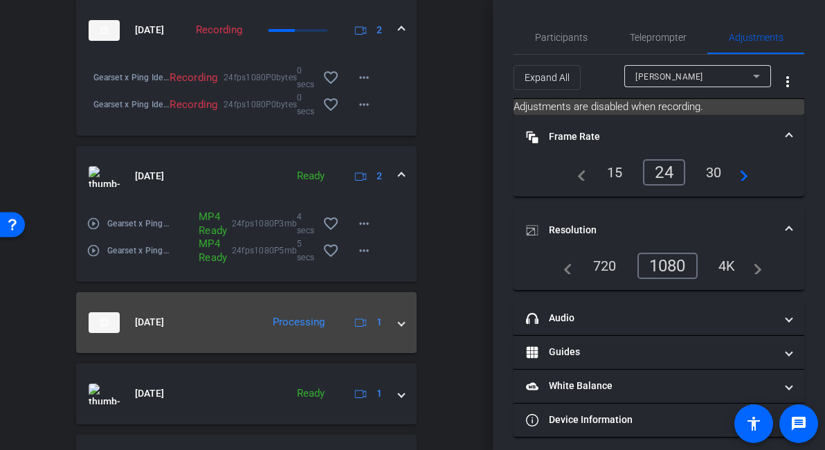
click at [390, 331] on div "[DATE] Processing 1" at bounding box center [244, 322] width 310 height 21
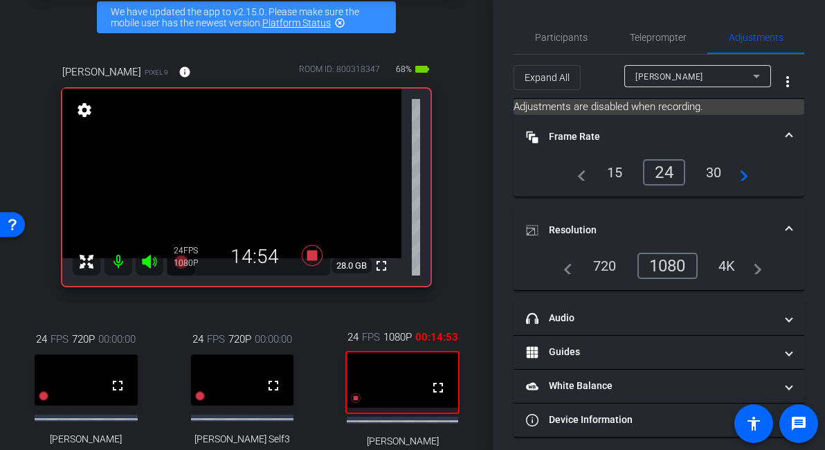
scroll to position [170, 0]
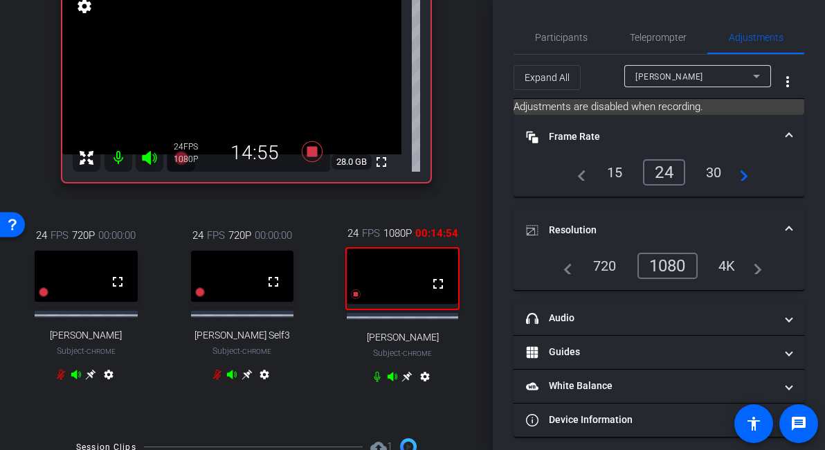
click at [402, 382] on icon at bounding box center [407, 377] width 10 height 10
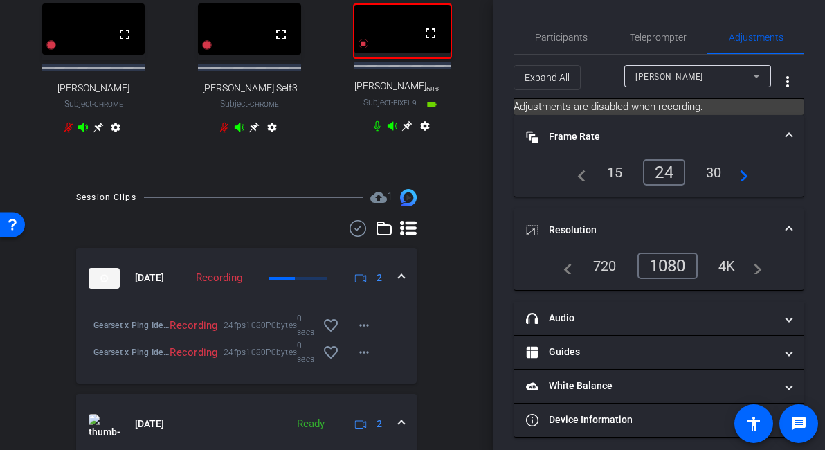
scroll to position [120, 0]
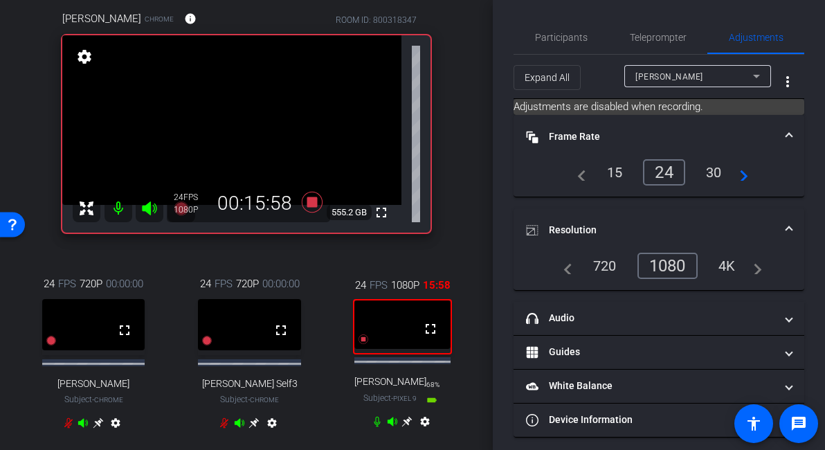
click at [402, 422] on icon at bounding box center [407, 421] width 11 height 11
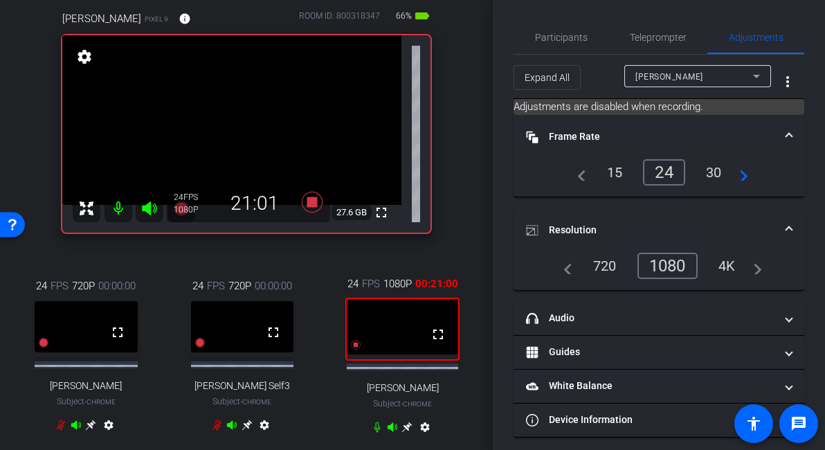
click at [406, 433] on icon at bounding box center [407, 427] width 11 height 11
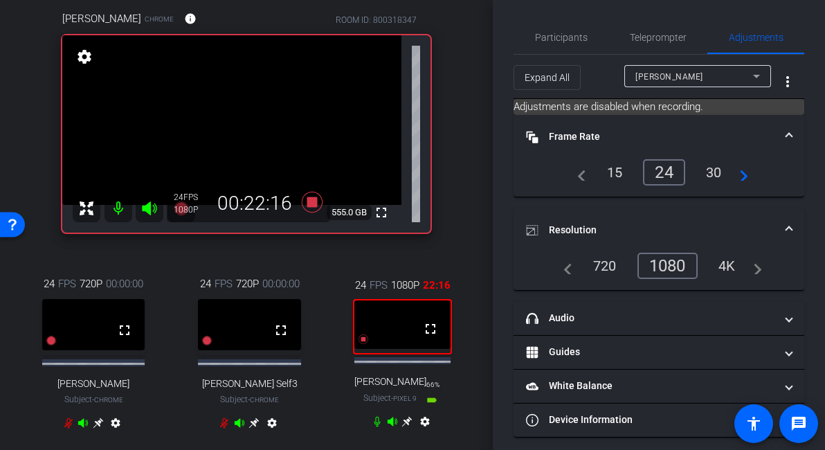
scroll to position [125, 0]
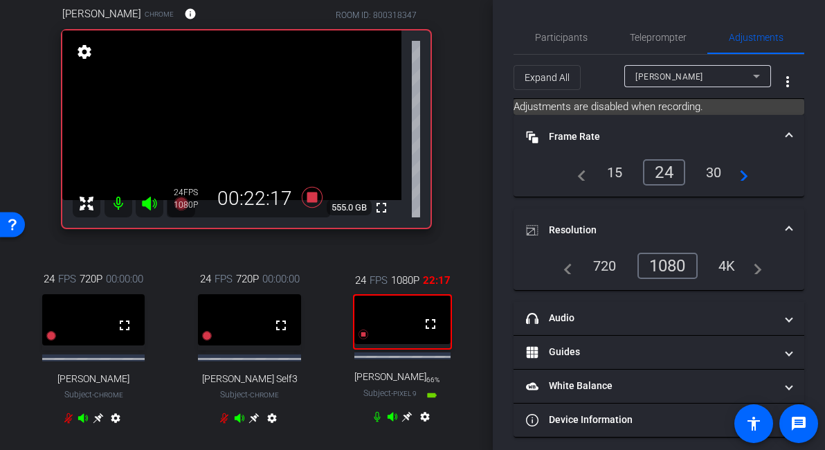
click at [406, 420] on icon at bounding box center [407, 417] width 10 height 10
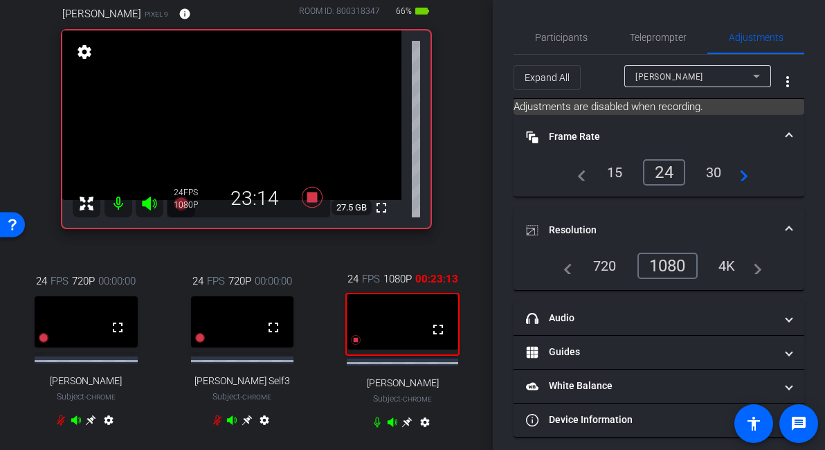
click at [403, 426] on icon at bounding box center [407, 422] width 11 height 11
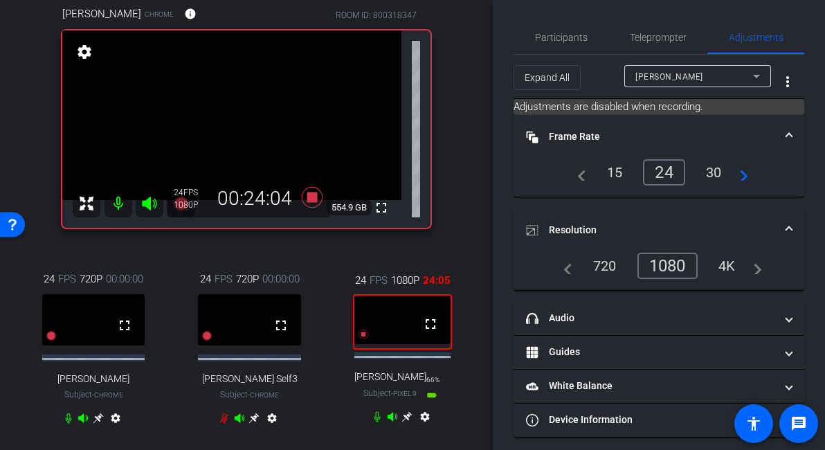
click at [404, 422] on icon at bounding box center [407, 416] width 11 height 11
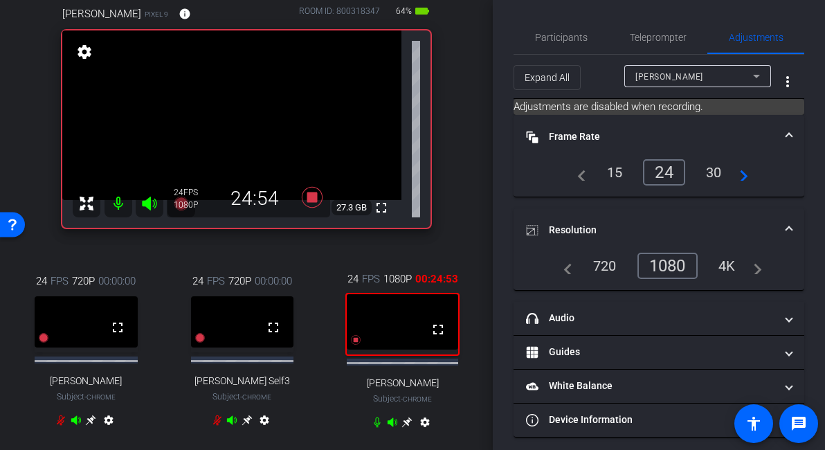
click at [404, 428] on icon at bounding box center [407, 422] width 10 height 10
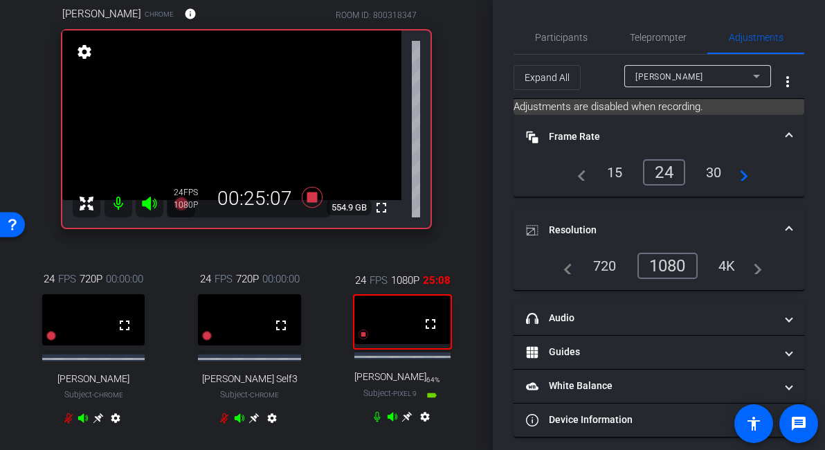
click at [402, 420] on icon at bounding box center [407, 416] width 11 height 11
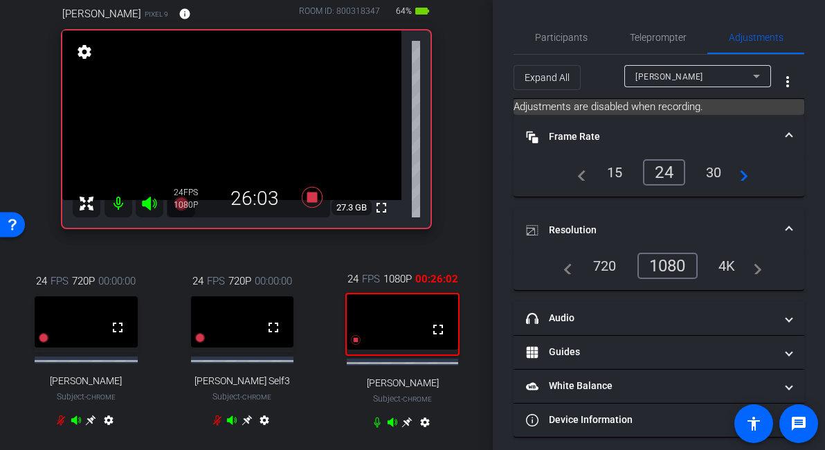
click at [402, 428] on icon at bounding box center [407, 422] width 11 height 11
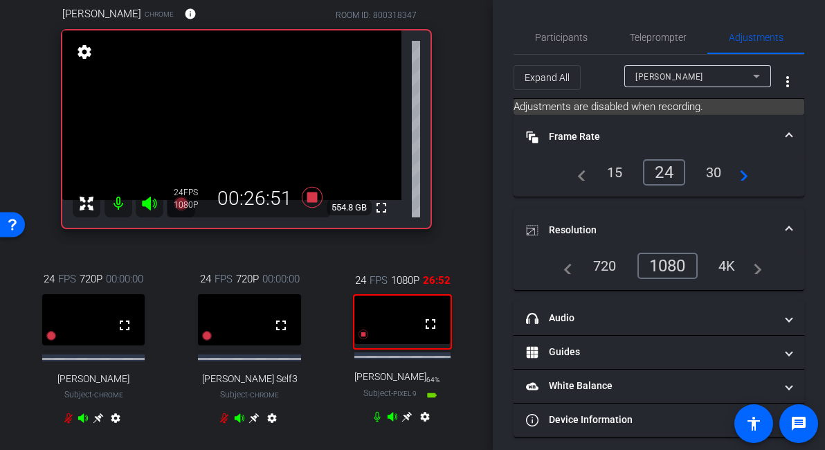
click at [404, 422] on icon at bounding box center [407, 417] width 10 height 10
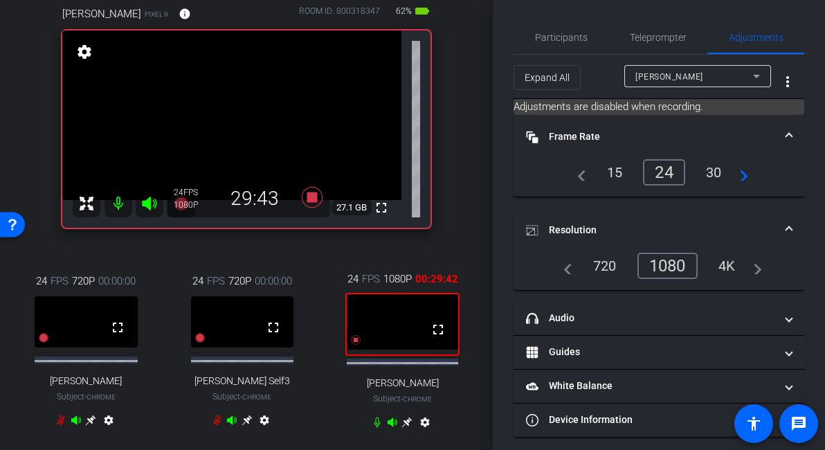
click at [402, 427] on icon at bounding box center [407, 422] width 11 height 11
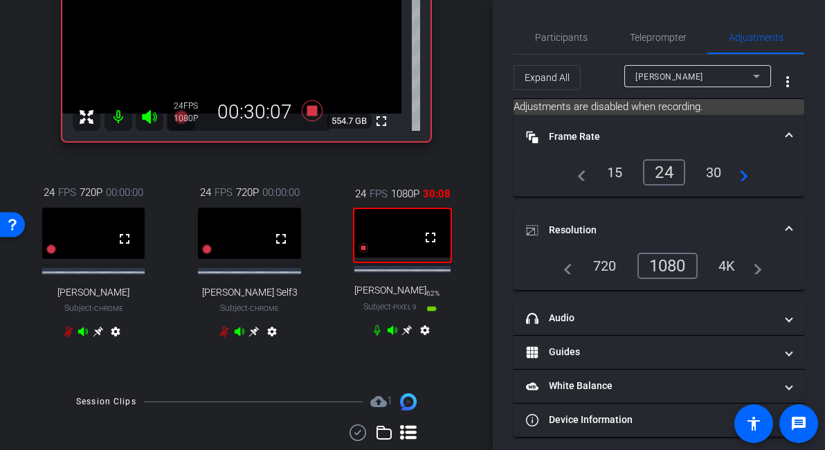
scroll to position [159, 0]
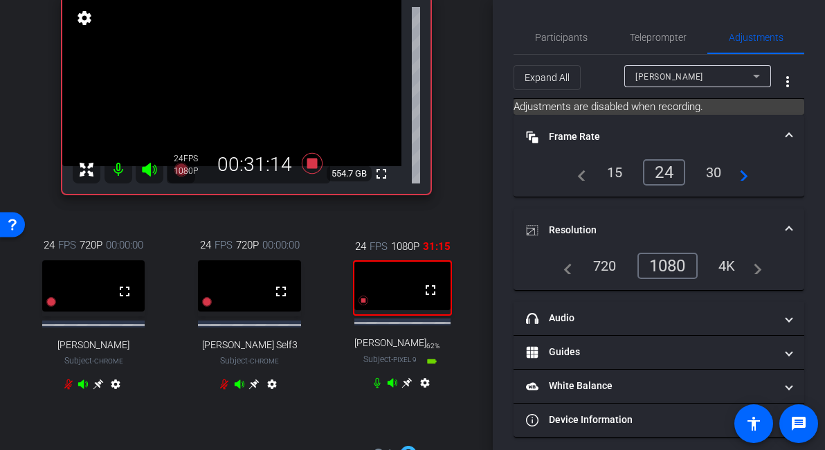
click at [406, 388] on icon at bounding box center [407, 382] width 11 height 11
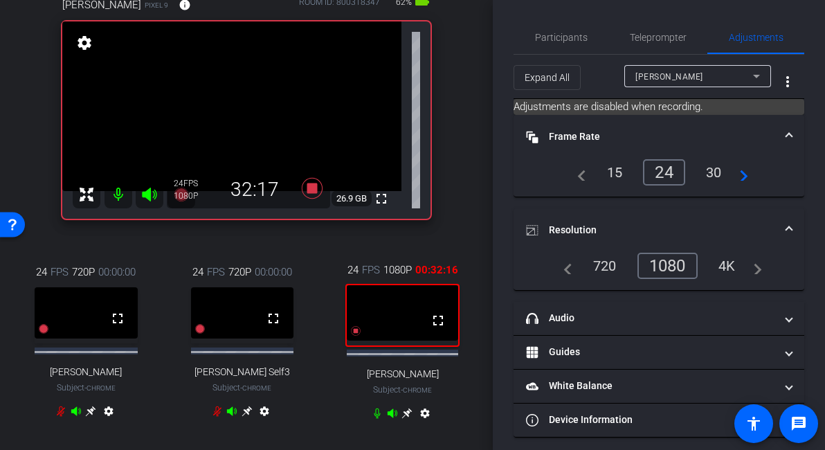
scroll to position [133, 0]
click at [318, 259] on div "24 FPS 720P 00:00:00 fullscreen [PERSON_NAME] Subject - Chrome settings 24 FPS …" at bounding box center [246, 344] width 368 height 208
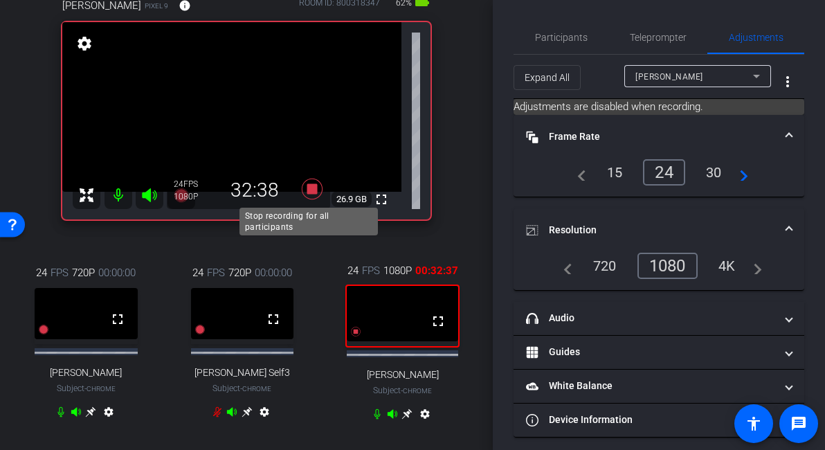
click at [308, 192] on icon at bounding box center [312, 189] width 21 height 21
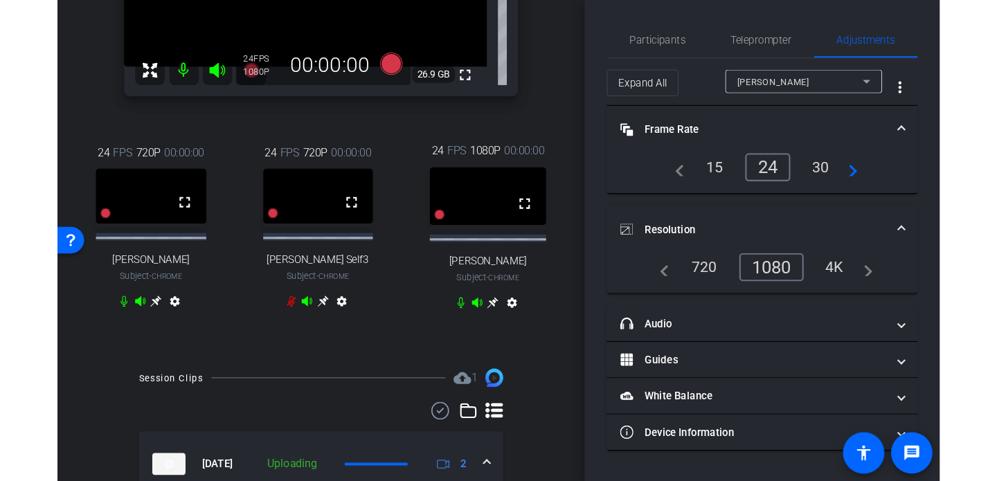
scroll to position [590, 0]
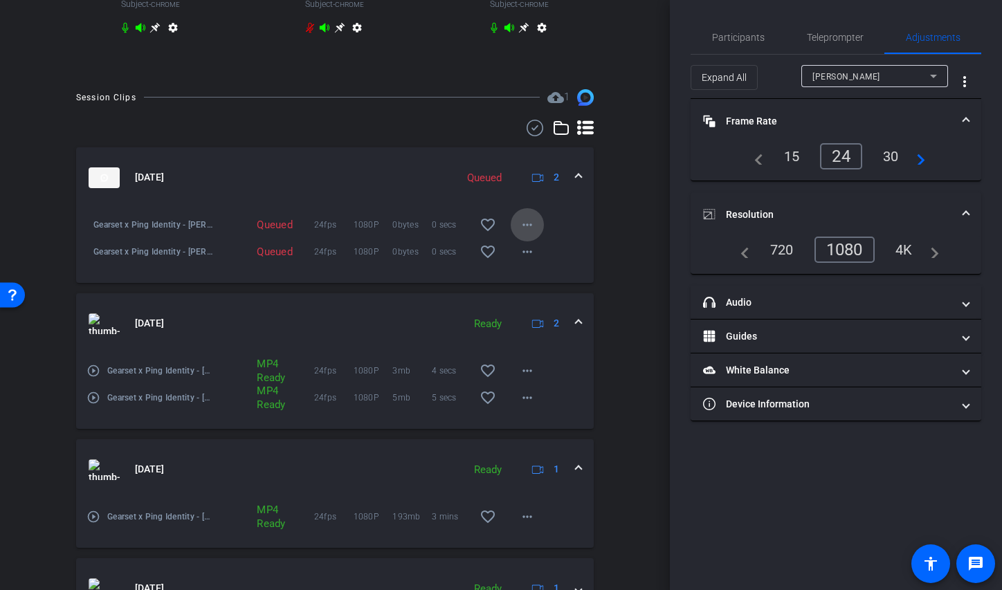
click at [520, 220] on mat-icon "more_horiz" at bounding box center [527, 225] width 17 height 17
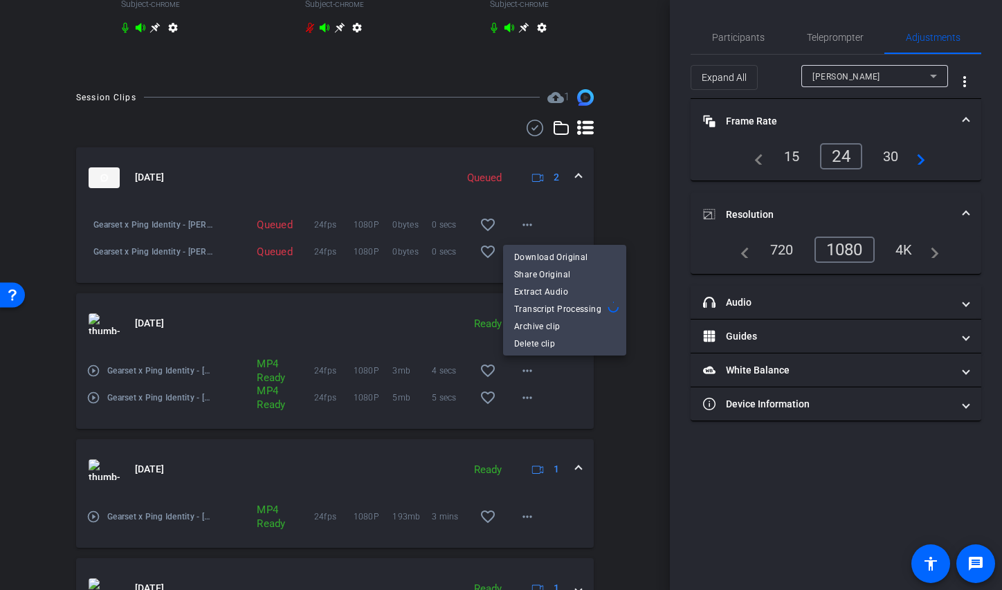
click at [606, 217] on div at bounding box center [501, 295] width 1002 height 590
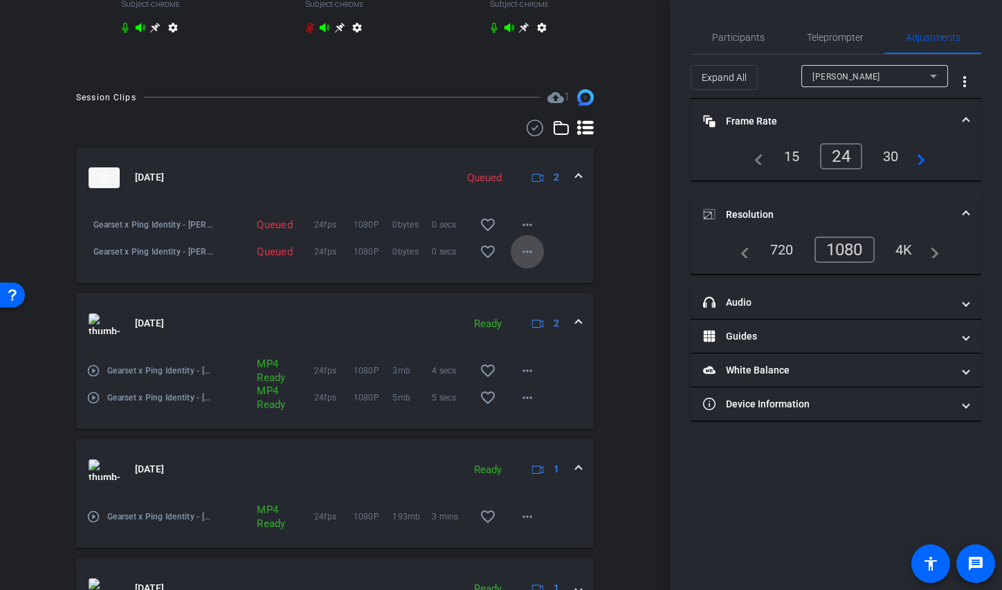
click at [519, 245] on span at bounding box center [527, 251] width 33 height 33
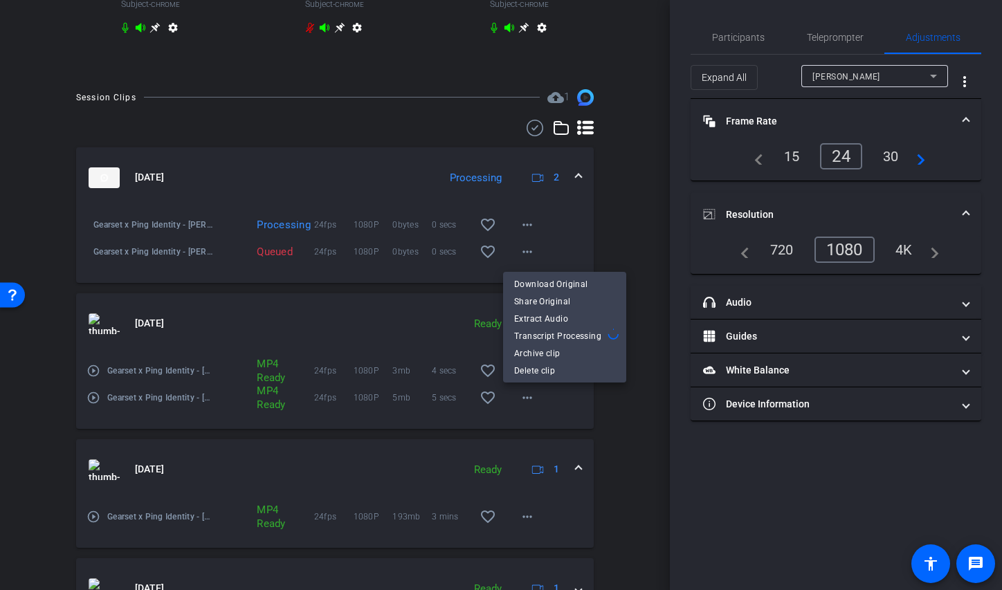
click at [617, 219] on div at bounding box center [501, 295] width 1002 height 590
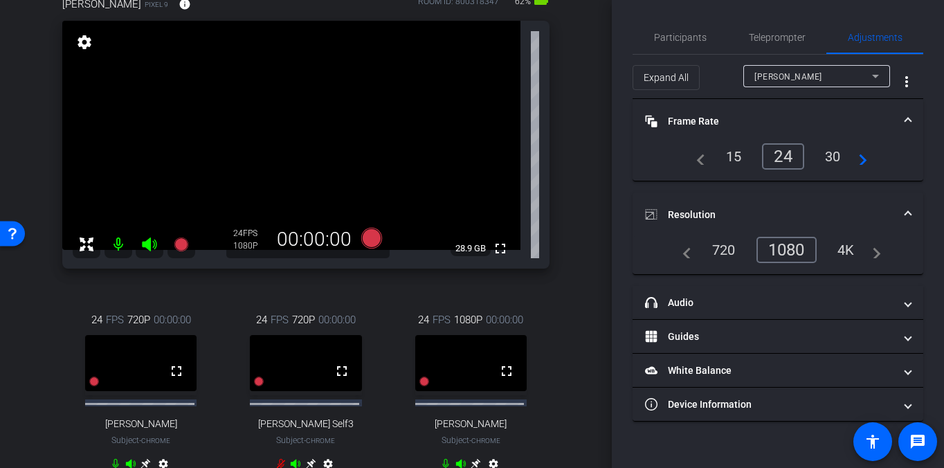
scroll to position [120, 0]
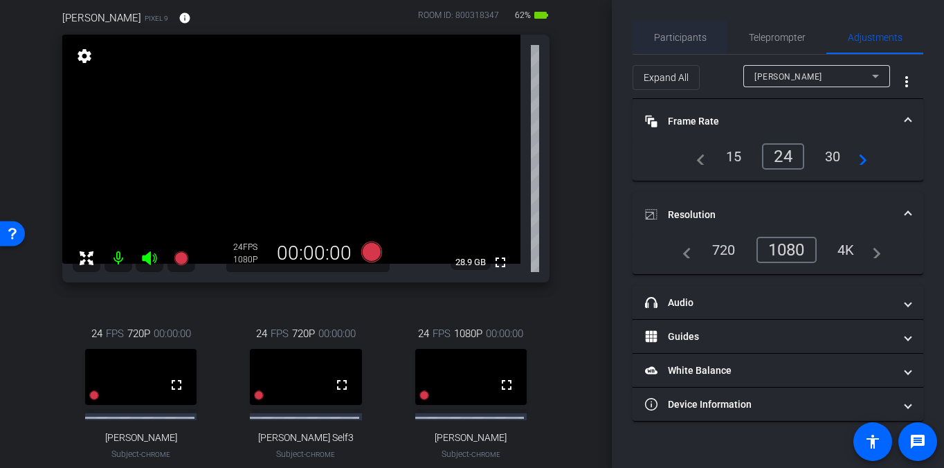
click at [678, 37] on span "Participants" at bounding box center [680, 38] width 53 height 10
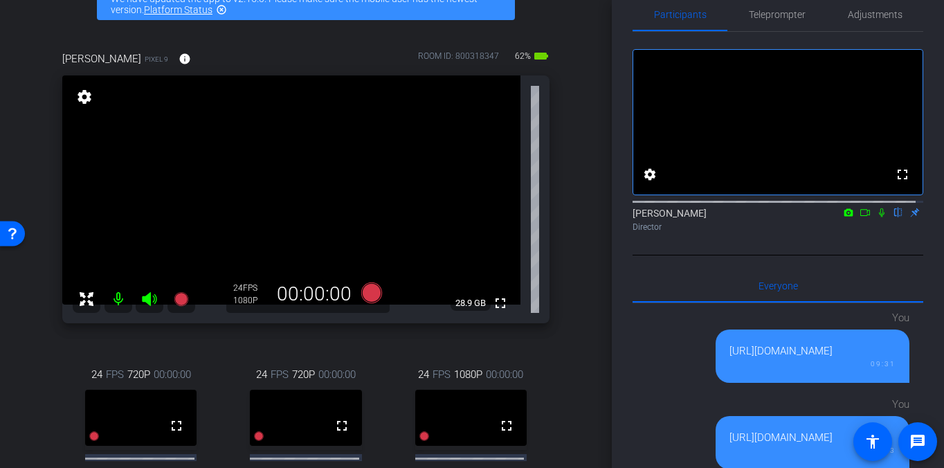
scroll to position [133, 0]
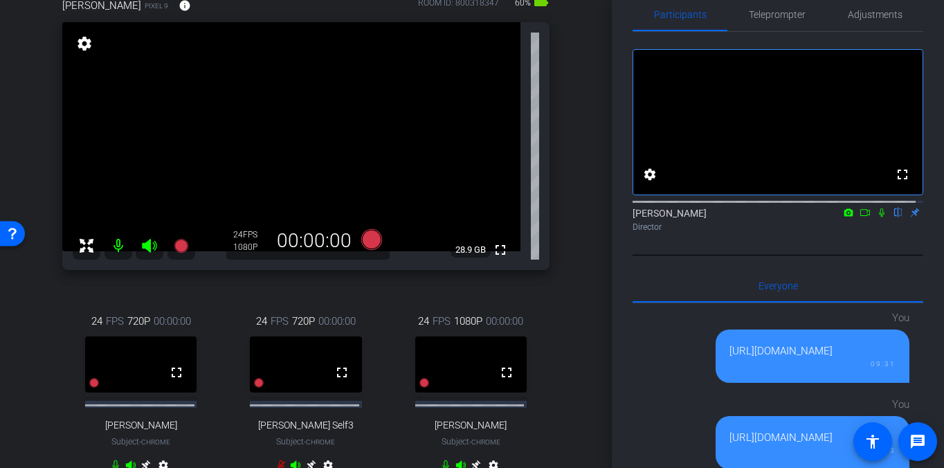
click at [876, 217] on icon at bounding box center [881, 213] width 11 height 10
click at [860, 217] on icon at bounding box center [865, 213] width 11 height 10
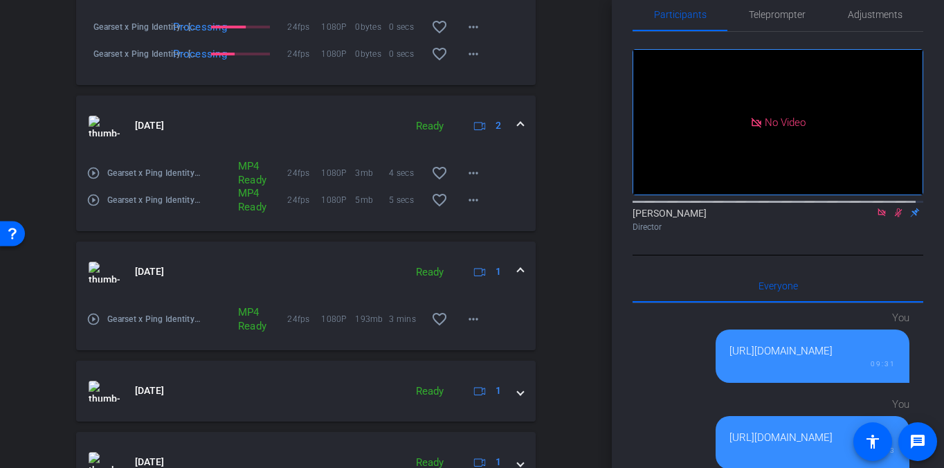
scroll to position [740, 0]
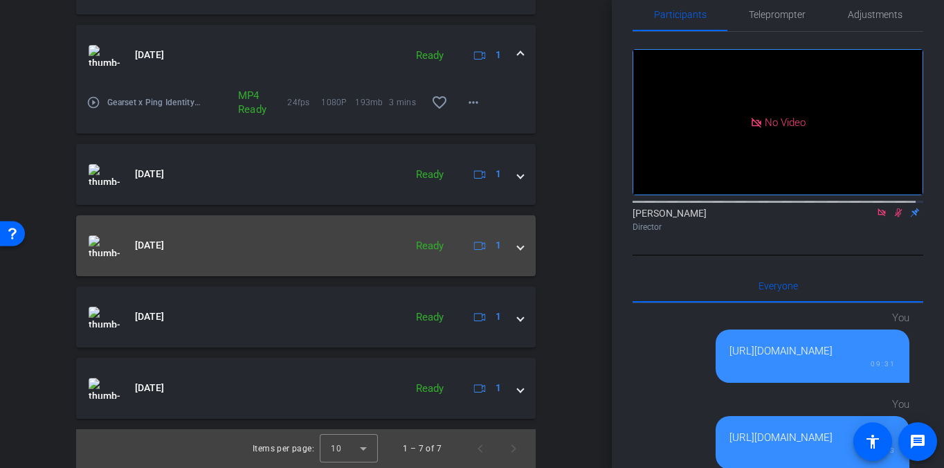
click at [518, 245] on span at bounding box center [521, 245] width 6 height 15
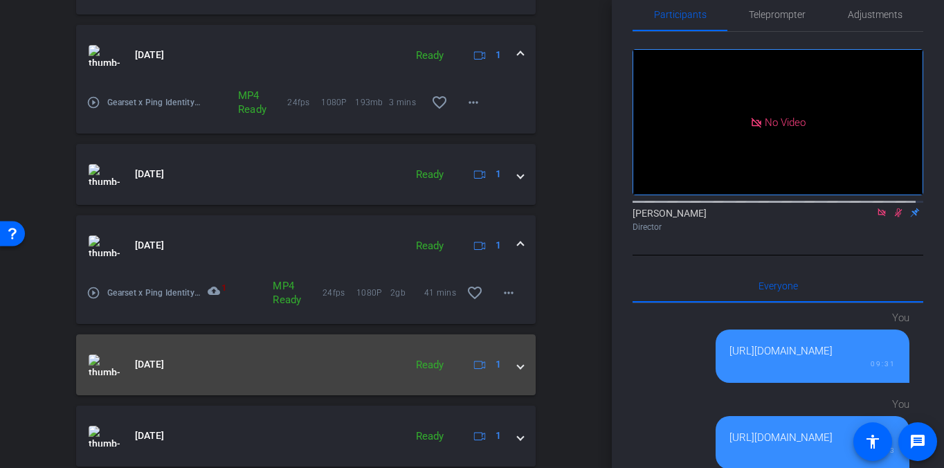
click at [518, 367] on span at bounding box center [521, 364] width 6 height 15
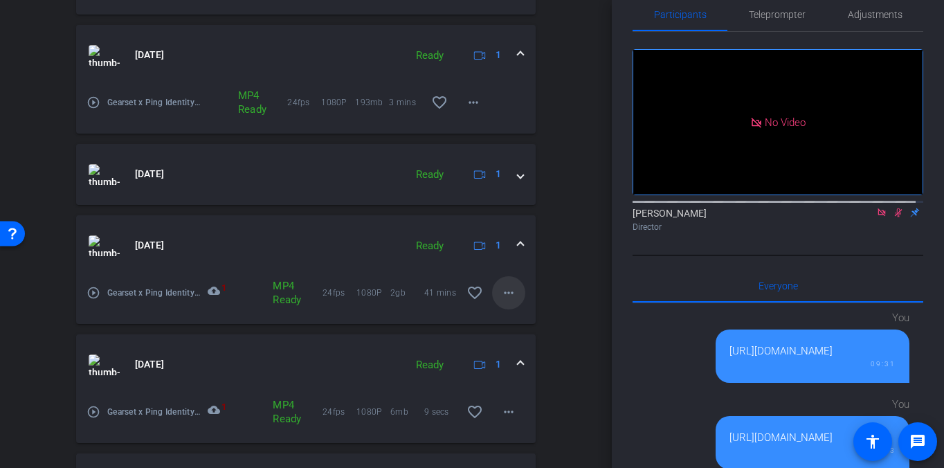
click at [501, 287] on mat-icon "more_horiz" at bounding box center [508, 293] width 17 height 17
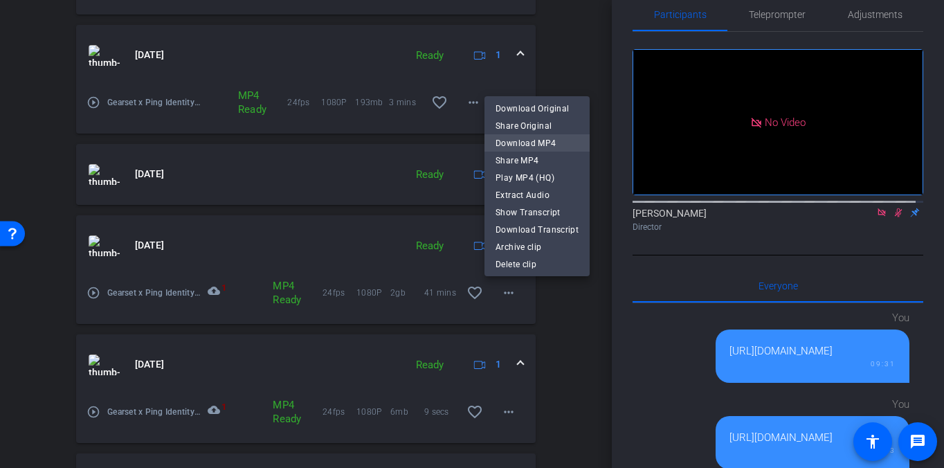
click at [557, 143] on span "Download MP4" at bounding box center [537, 143] width 83 height 17
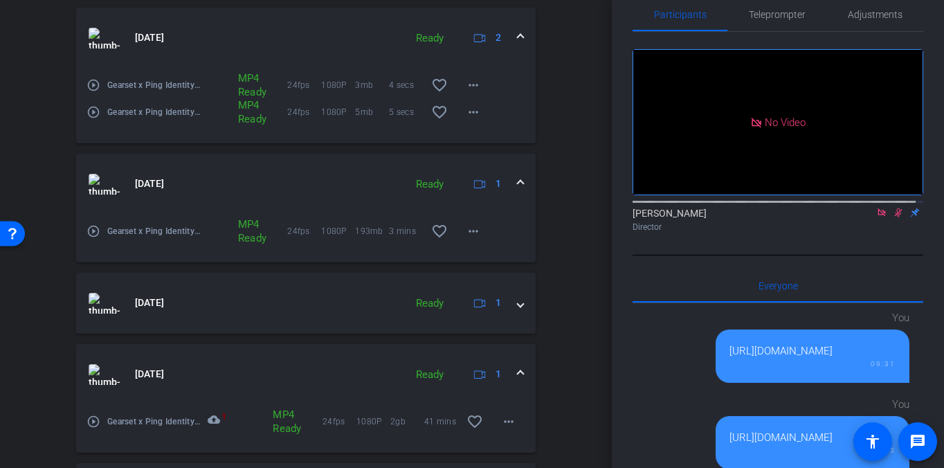
scroll to position [611, 0]
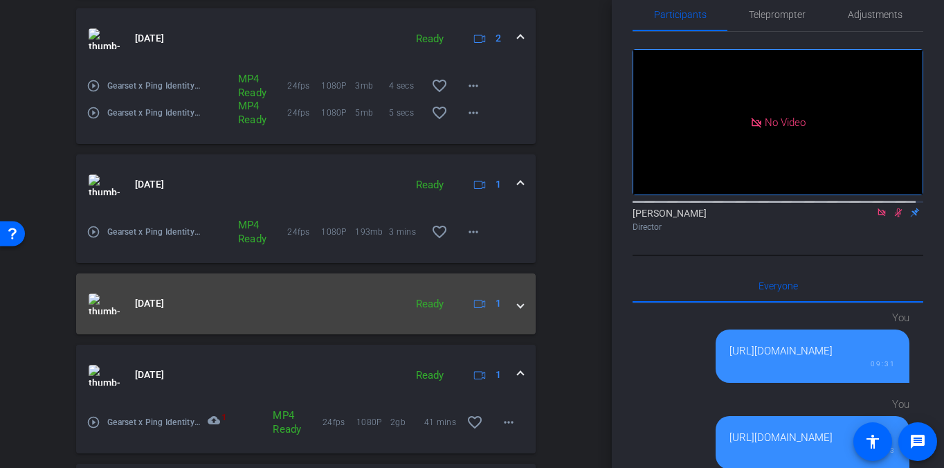
click at [518, 308] on span at bounding box center [521, 303] width 6 height 15
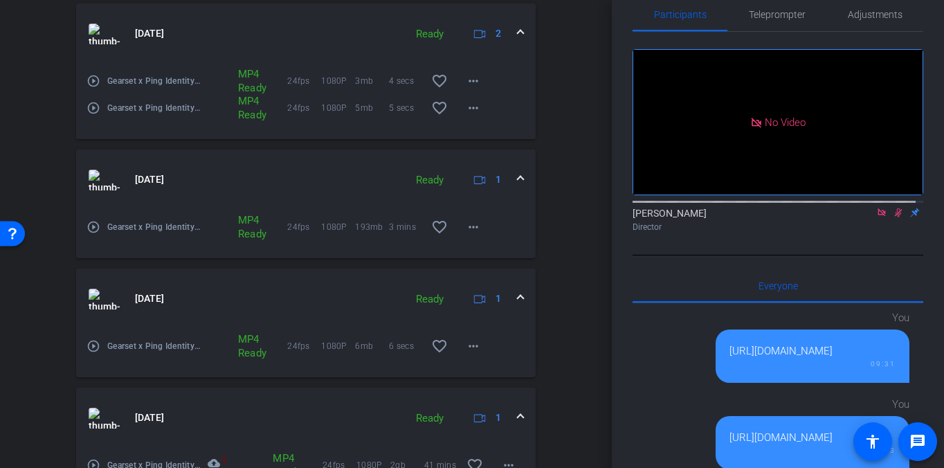
scroll to position [616, 0]
click at [468, 226] on mat-icon "more_horiz" at bounding box center [473, 226] width 17 height 17
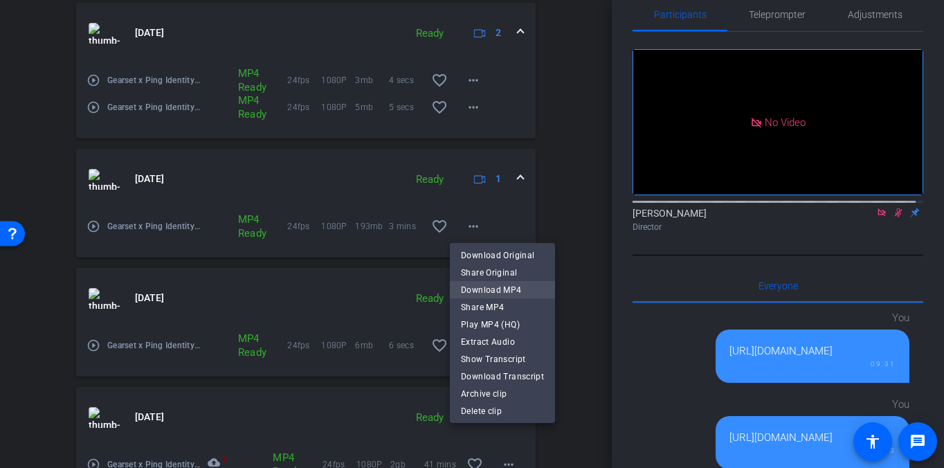
click at [499, 287] on span "Download MP4" at bounding box center [502, 289] width 83 height 17
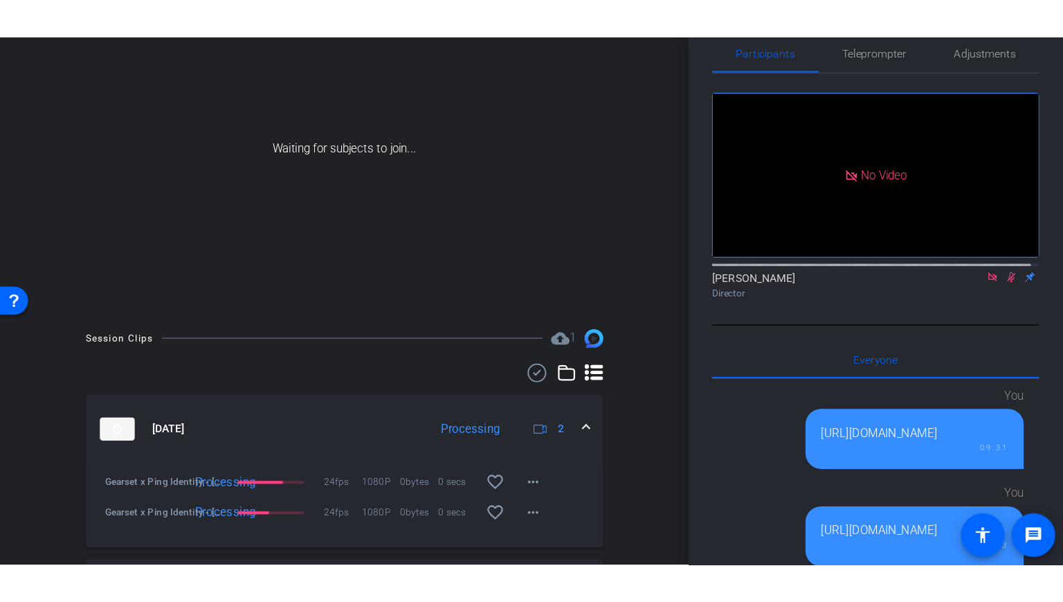
scroll to position [378, 0]
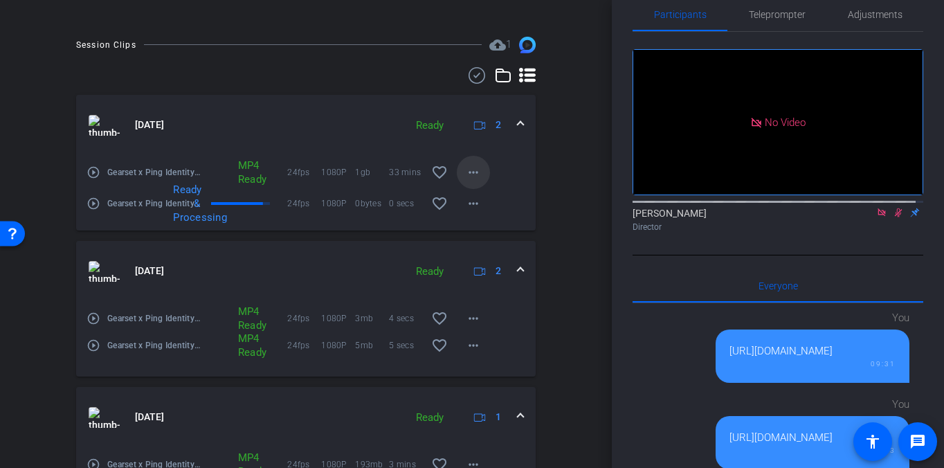
click at [465, 171] on mat-icon "more_horiz" at bounding box center [473, 172] width 17 height 17
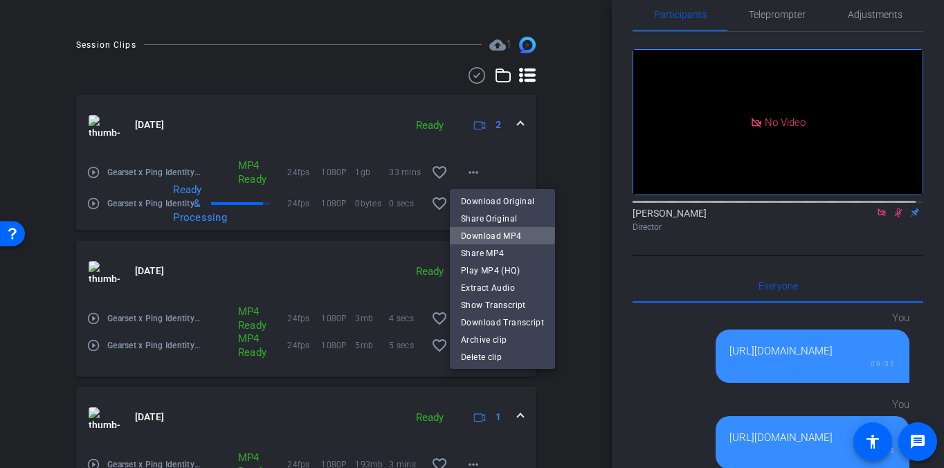
click at [497, 230] on span "Download MP4" at bounding box center [502, 236] width 83 height 17
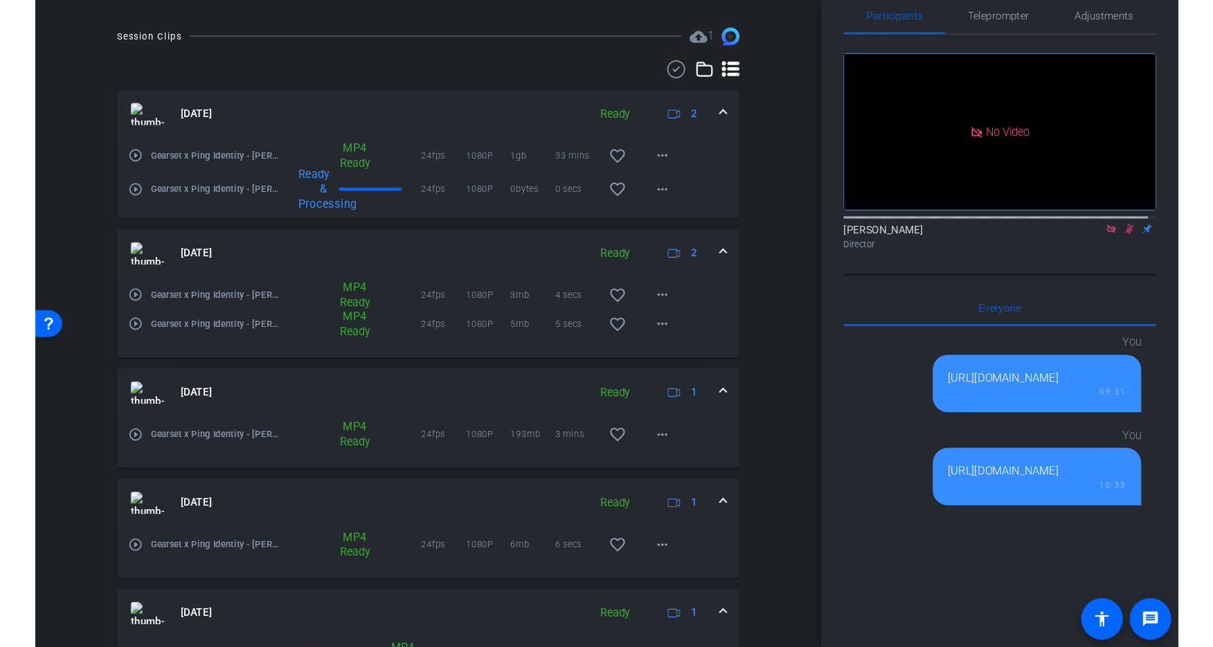
scroll to position [367, 0]
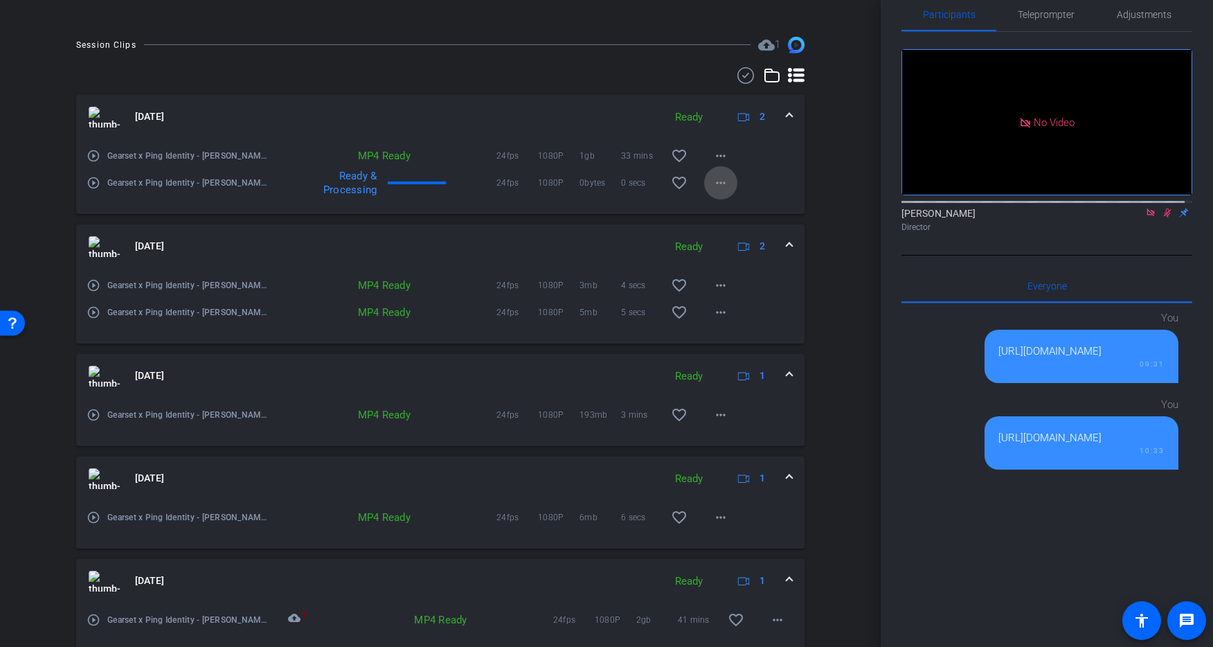
click at [720, 183] on mat-icon "more_horiz" at bounding box center [720, 182] width 17 height 17
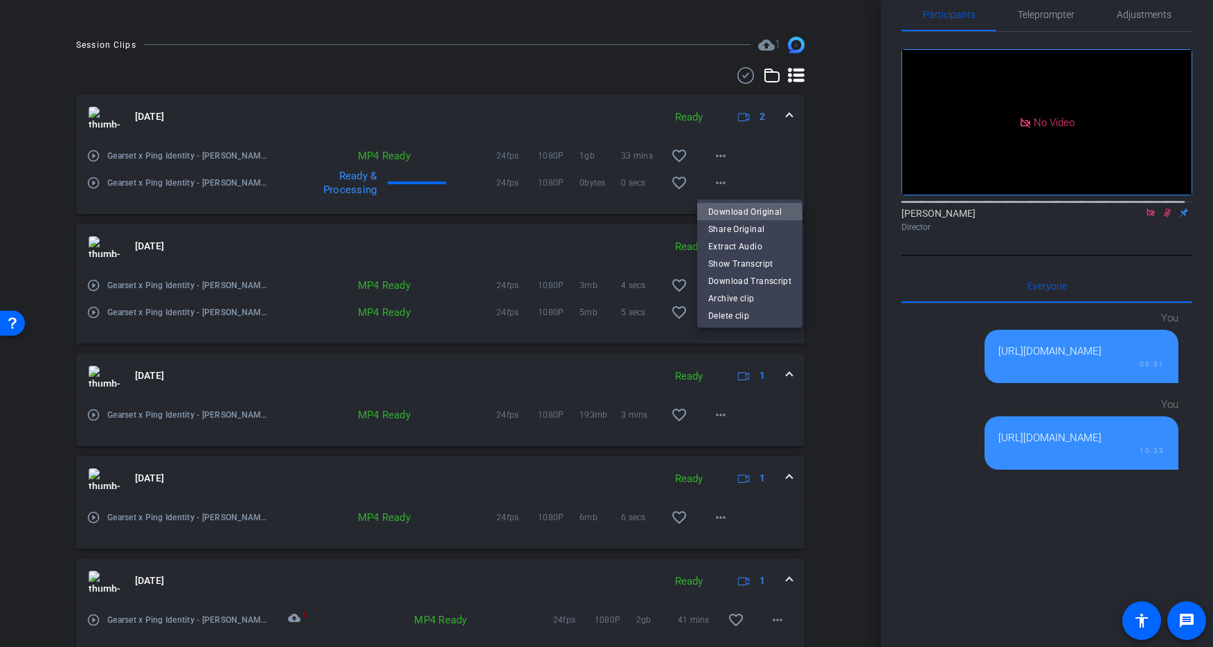
click at [736, 218] on span "Download Original" at bounding box center [749, 212] width 83 height 17
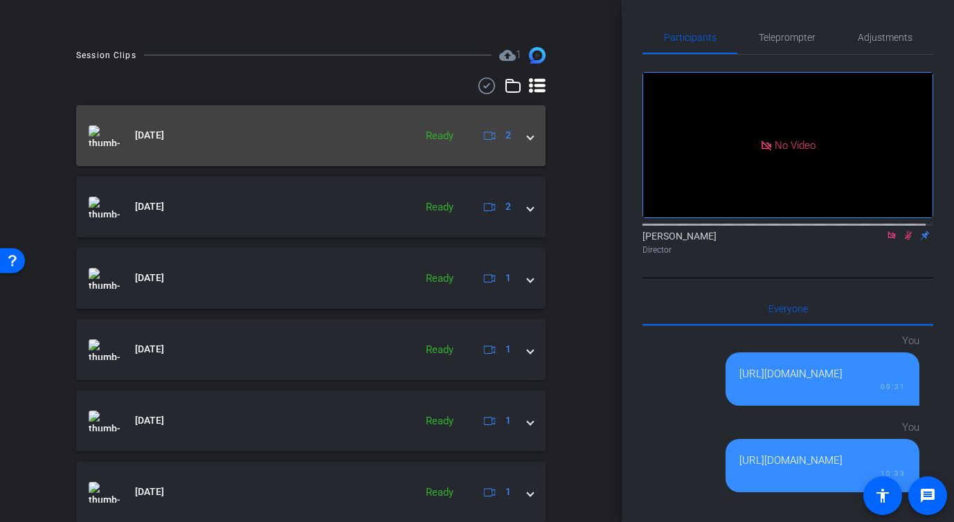
scroll to position [367, 0]
click at [527, 137] on span at bounding box center [530, 136] width 6 height 15
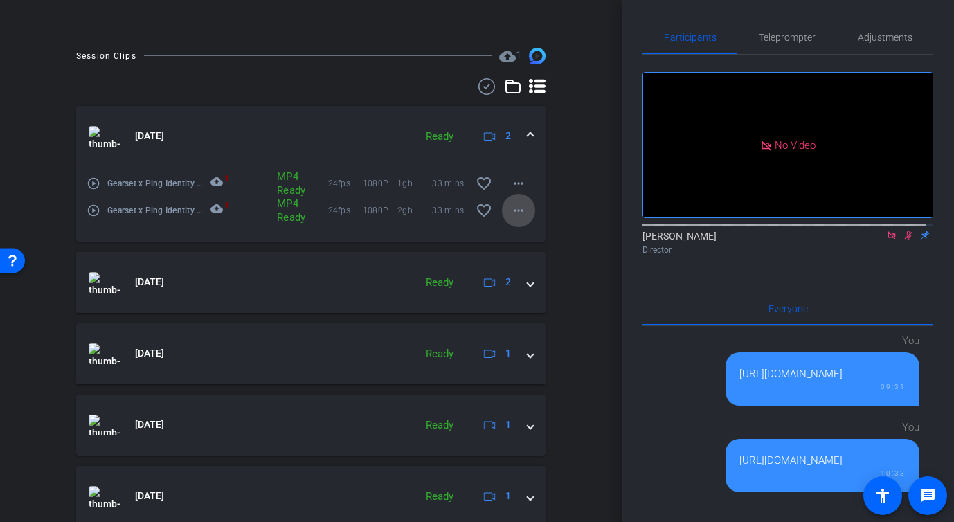
click at [514, 208] on mat-icon "more_horiz" at bounding box center [518, 210] width 17 height 17
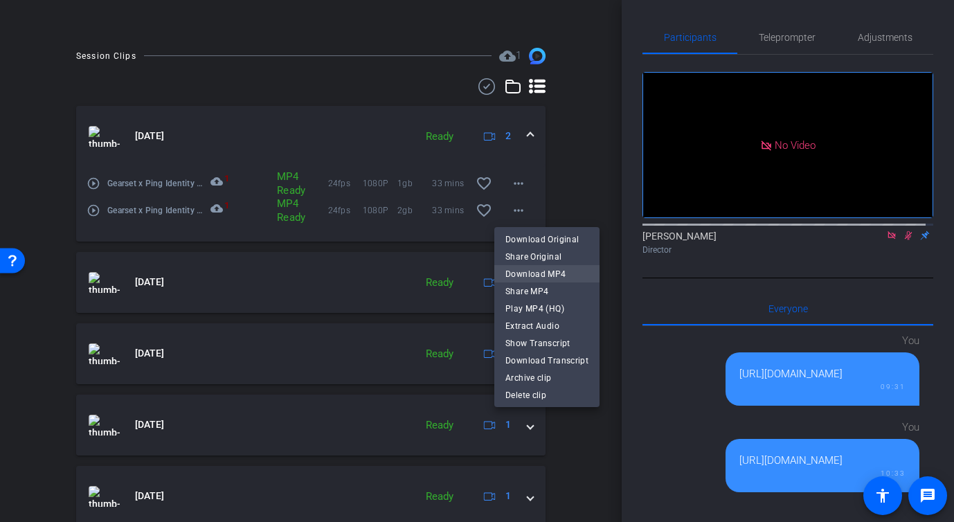
click at [544, 278] on span "Download MP4" at bounding box center [546, 273] width 83 height 17
